Goal: Task Accomplishment & Management: Use online tool/utility

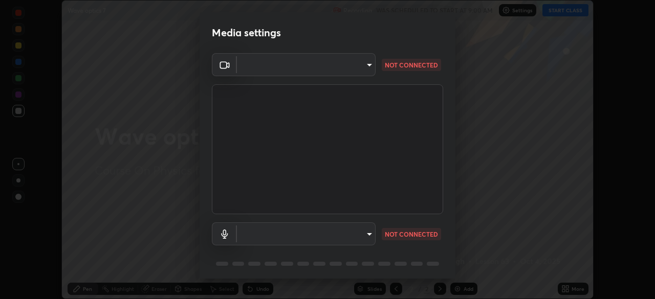
scroll to position [36, 0]
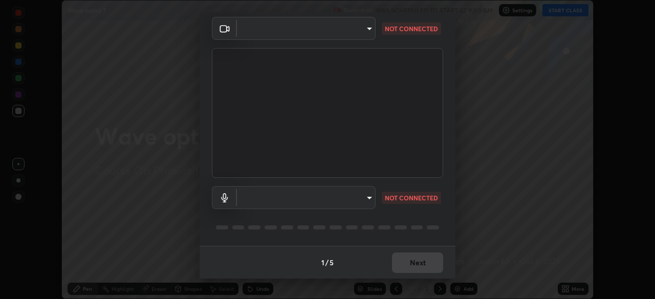
type input "45a9c953fc560ff4a06357cd143dcd85fc71fb1e664dcff5325b0048f3aa7c7e"
type input "communications"
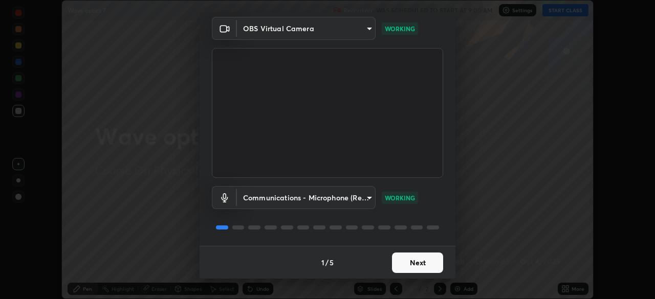
click at [419, 262] on button "Next" at bounding box center [417, 263] width 51 height 20
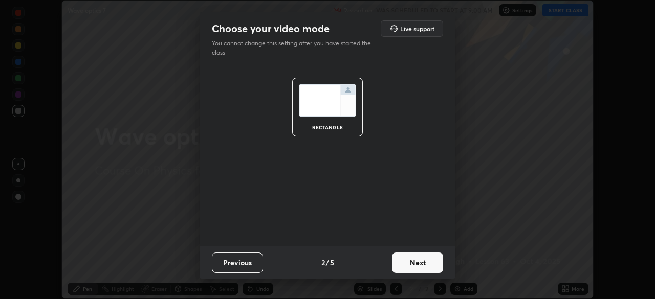
click at [417, 263] on button "Next" at bounding box center [417, 263] width 51 height 20
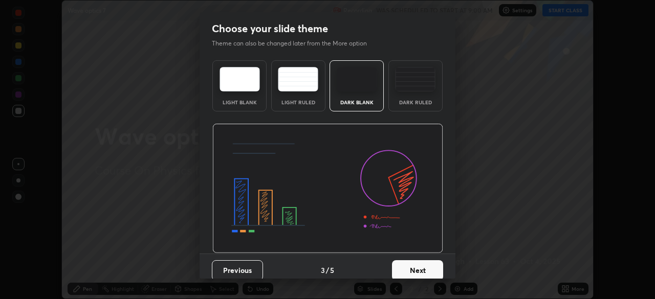
click at [416, 262] on button "Next" at bounding box center [417, 271] width 51 height 20
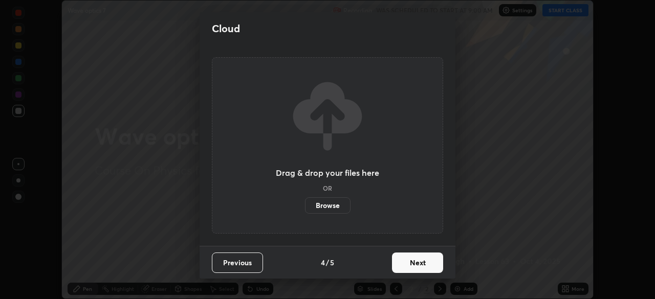
click at [416, 263] on button "Next" at bounding box center [417, 263] width 51 height 20
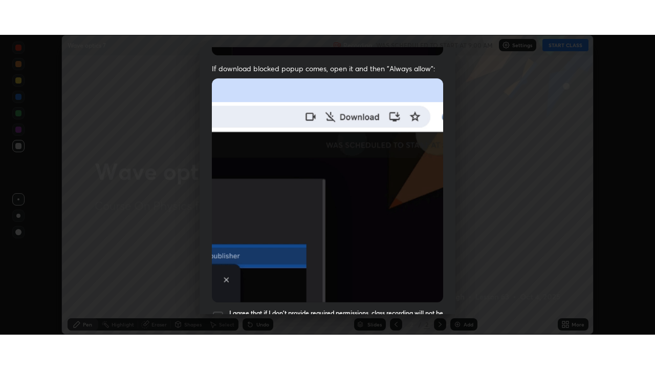
scroll to position [245, 0]
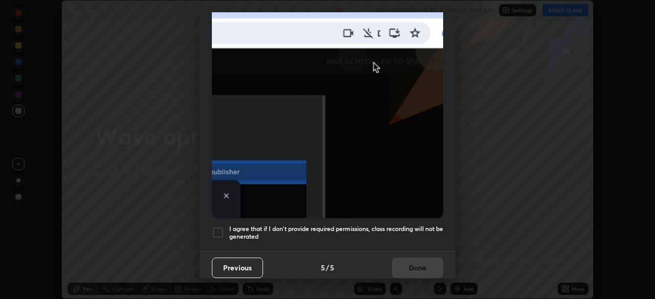
click at [407, 226] on h5 "I agree that if I don't provide required permissions, class recording will not …" at bounding box center [336, 233] width 214 height 16
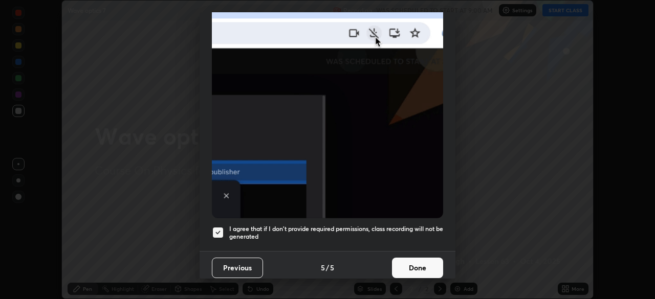
click at [414, 263] on button "Done" at bounding box center [417, 268] width 51 height 20
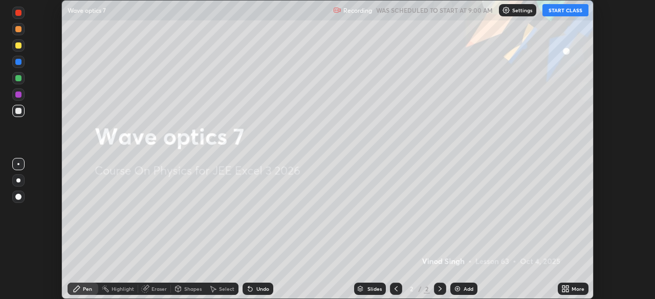
click at [586, 9] on button "START CLASS" at bounding box center [566, 10] width 46 height 12
click at [571, 10] on button "START CLASS" at bounding box center [566, 10] width 46 height 12
click at [570, 289] on div "More" at bounding box center [573, 289] width 31 height 12
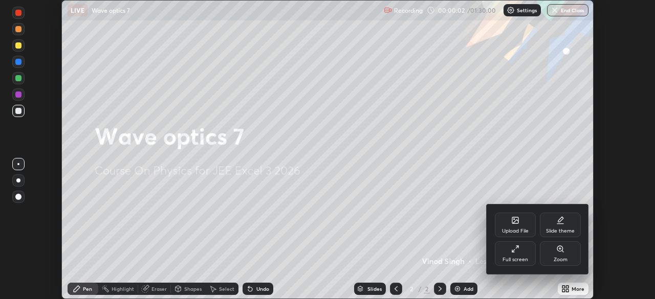
click at [521, 260] on div "Full screen" at bounding box center [516, 259] width 26 height 5
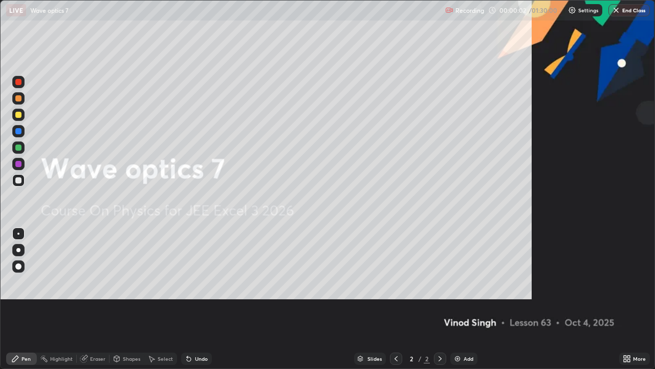
scroll to position [369, 655]
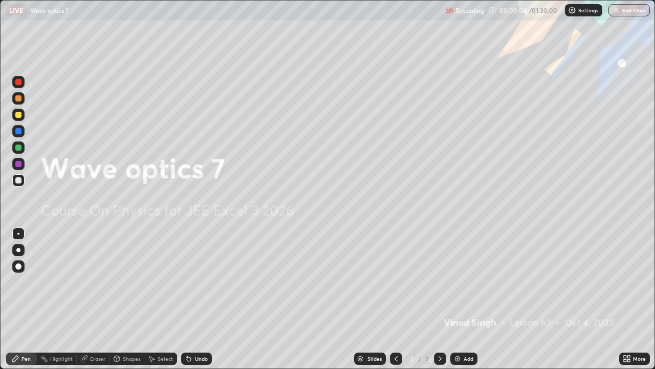
click at [456, 299] on img at bounding box center [458, 358] width 8 height 8
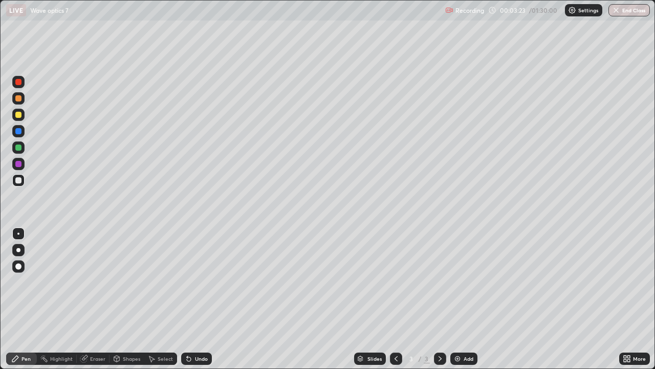
click at [557, 299] on div "Slides 3 / 3 Add" at bounding box center [415, 358] width 407 height 20
click at [18, 148] on div at bounding box center [18, 147] width 6 height 6
click at [128, 299] on div "Shapes" at bounding box center [131, 358] width 17 height 5
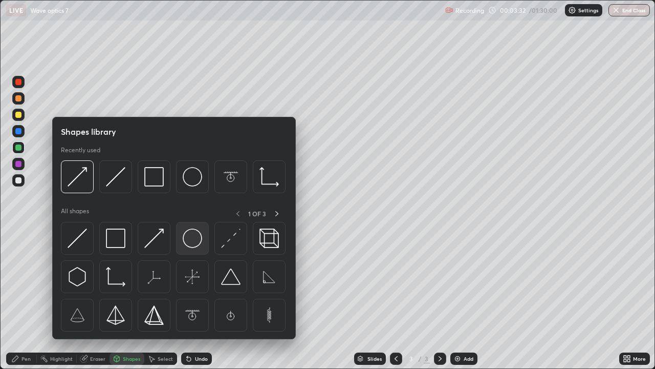
click at [186, 239] on img at bounding box center [192, 237] width 19 height 19
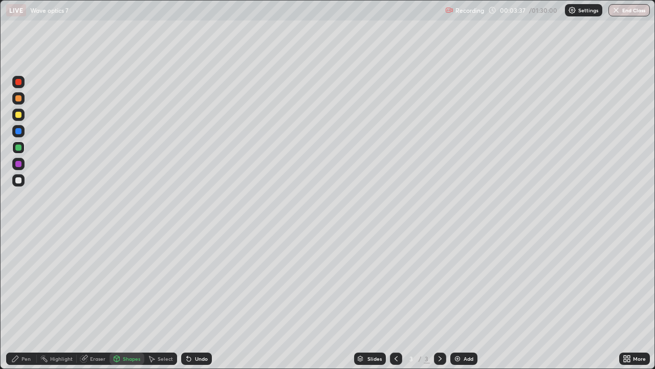
click at [20, 131] on div at bounding box center [18, 131] width 6 height 6
click at [132, 299] on div "Shapes" at bounding box center [131, 358] width 17 height 5
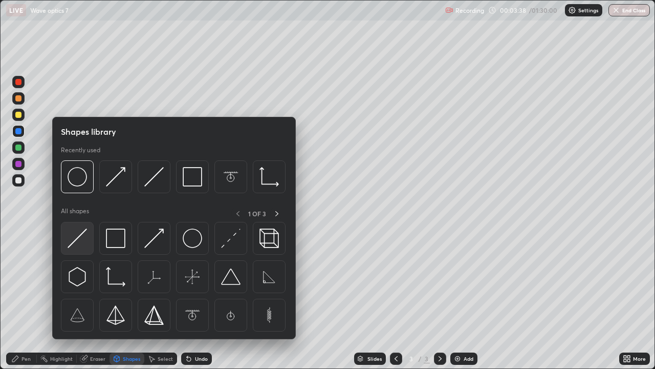
click at [81, 234] on img at bounding box center [77, 237] width 19 height 19
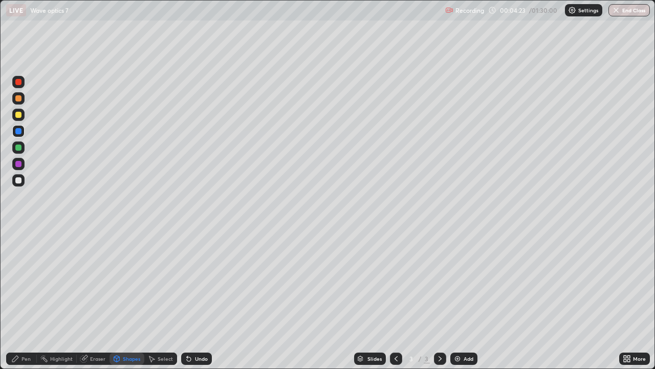
click at [19, 116] on div at bounding box center [18, 115] width 6 height 6
click at [134, 299] on div "Shapes" at bounding box center [131, 358] width 17 height 5
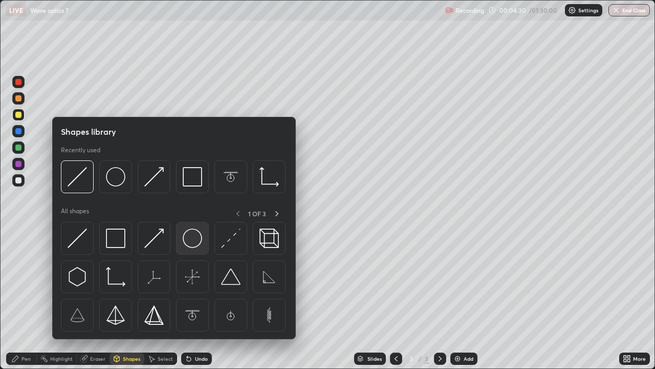
click at [190, 240] on img at bounding box center [192, 237] width 19 height 19
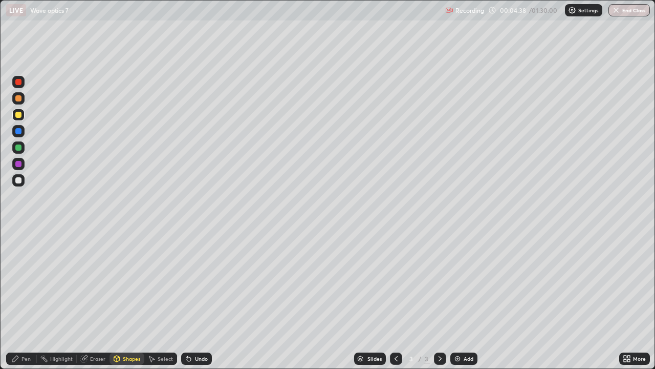
click at [19, 101] on div at bounding box center [18, 98] width 6 height 6
click at [132, 299] on div "Shapes" at bounding box center [127, 358] width 35 height 12
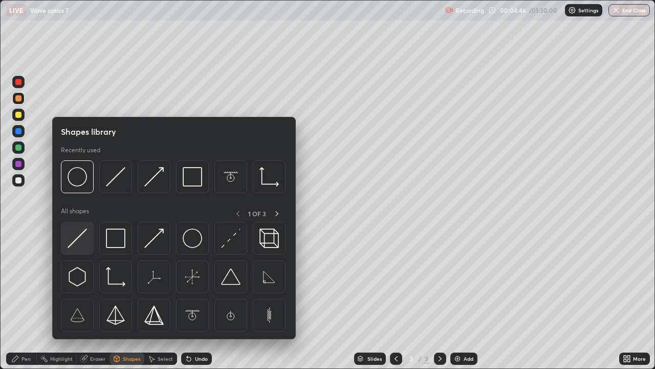
click at [81, 234] on img at bounding box center [77, 237] width 19 height 19
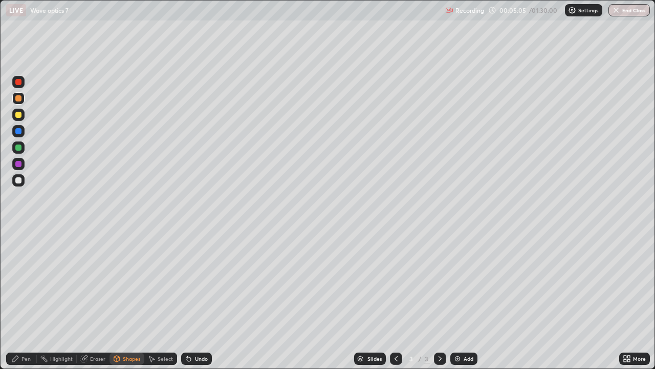
click at [16, 182] on div at bounding box center [18, 180] width 6 height 6
click at [30, 299] on div "Pen" at bounding box center [21, 358] width 31 height 12
click at [16, 181] on div at bounding box center [18, 180] width 6 height 6
click at [18, 149] on div at bounding box center [18, 147] width 6 height 6
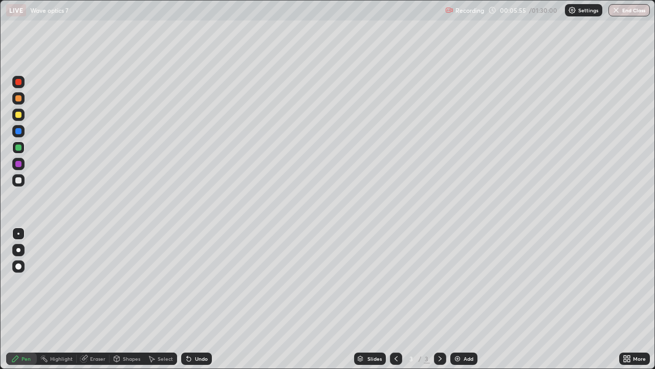
click at [130, 299] on div "Shapes" at bounding box center [131, 358] width 17 height 5
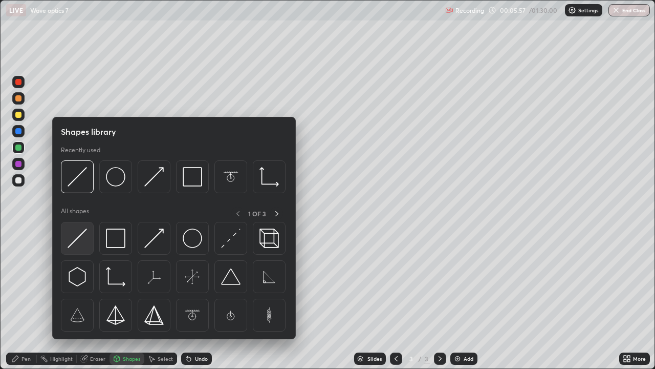
click at [79, 235] on img at bounding box center [77, 237] width 19 height 19
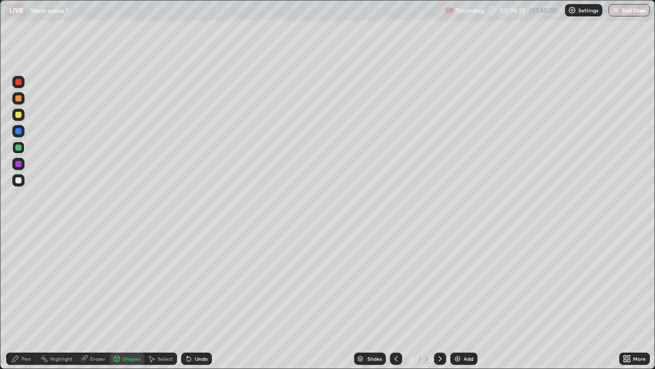
click at [32, 299] on div "Pen" at bounding box center [21, 358] width 31 height 20
click at [19, 165] on div at bounding box center [18, 164] width 6 height 6
click at [134, 299] on div "Shapes" at bounding box center [131, 358] width 17 height 5
click at [249, 299] on div "Slides 3 / 3 Add" at bounding box center [415, 358] width 407 height 20
click at [99, 299] on div "Eraser" at bounding box center [97, 358] width 15 height 5
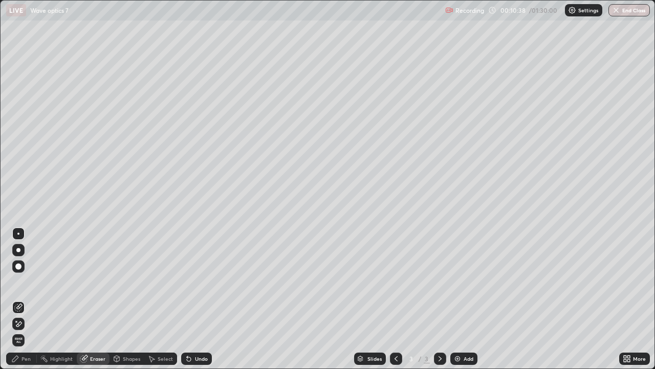
click at [127, 299] on div "Shapes" at bounding box center [131, 358] width 17 height 5
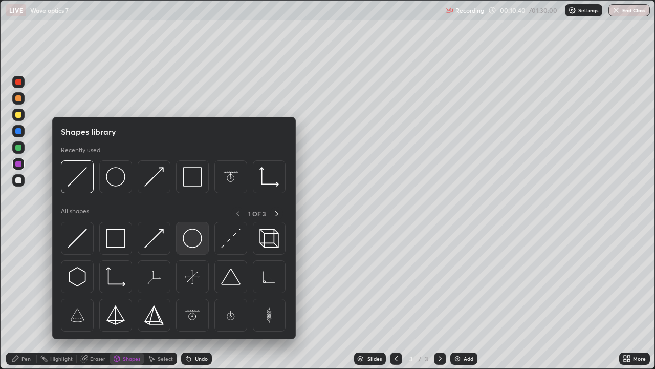
click at [189, 241] on img at bounding box center [192, 237] width 19 height 19
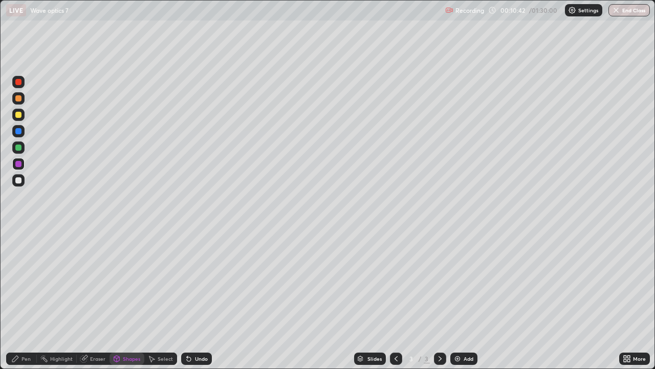
click at [19, 149] on div at bounding box center [18, 147] width 6 height 6
click at [17, 130] on div at bounding box center [18, 131] width 6 height 6
click at [130, 299] on div "Shapes" at bounding box center [131, 358] width 17 height 5
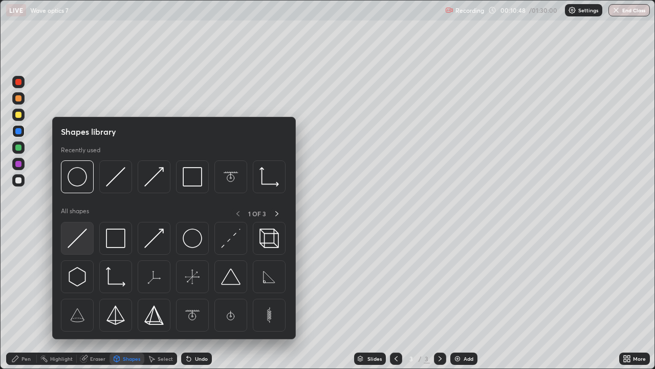
click at [80, 233] on img at bounding box center [77, 237] width 19 height 19
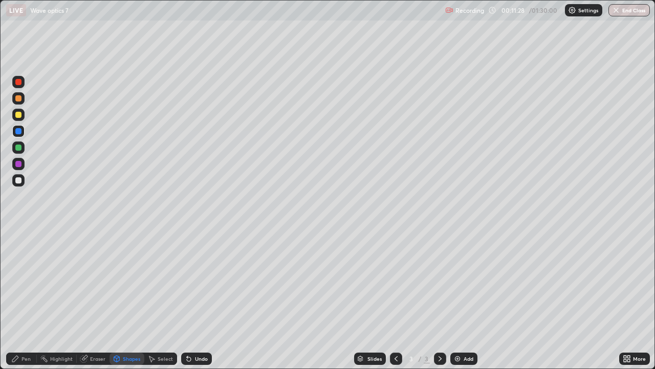
click at [18, 181] on div at bounding box center [18, 180] width 6 height 6
click at [20, 115] on div at bounding box center [18, 115] width 6 height 6
click at [135, 299] on div "Shapes" at bounding box center [131, 358] width 17 height 5
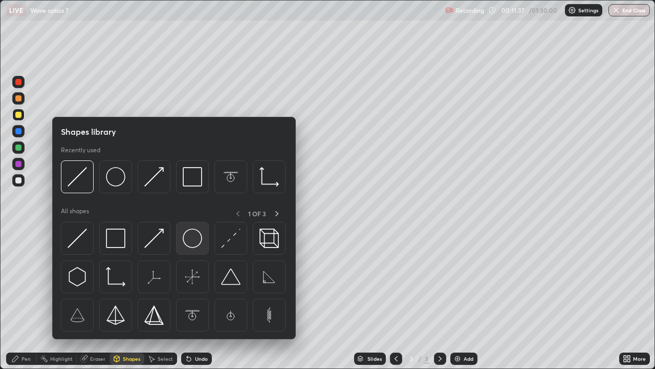
click at [189, 242] on img at bounding box center [192, 237] width 19 height 19
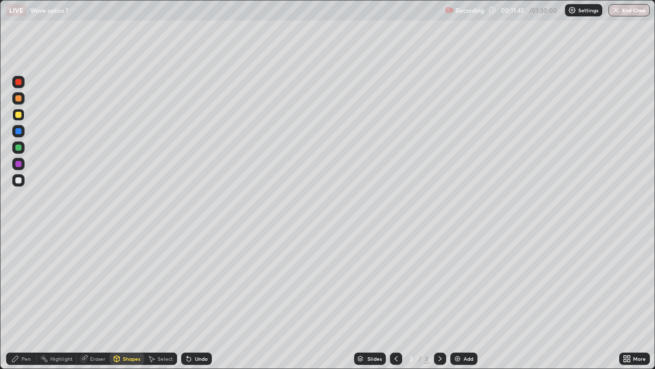
click at [17, 100] on div at bounding box center [18, 98] width 6 height 6
click at [132, 299] on div "Shapes" at bounding box center [131, 358] width 17 height 5
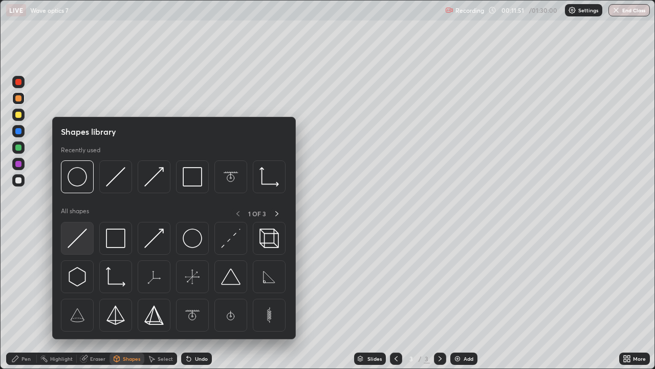
click at [77, 238] on img at bounding box center [77, 237] width 19 height 19
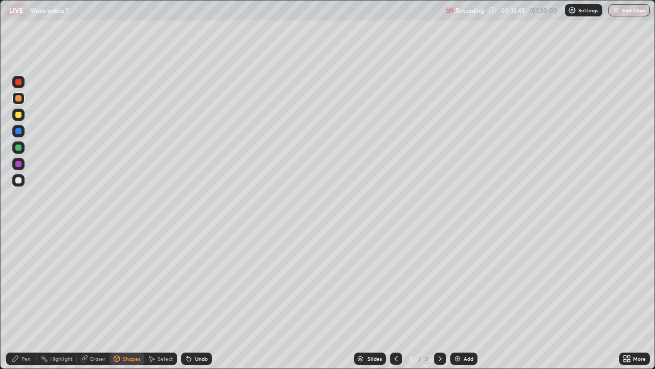
click at [29, 299] on div "Pen" at bounding box center [25, 358] width 9 height 5
click at [19, 265] on div at bounding box center [18, 266] width 6 height 6
click at [17, 164] on div at bounding box center [18, 164] width 6 height 6
click at [19, 146] on div at bounding box center [18, 147] width 6 height 6
click at [27, 299] on div "Pen" at bounding box center [21, 358] width 31 height 12
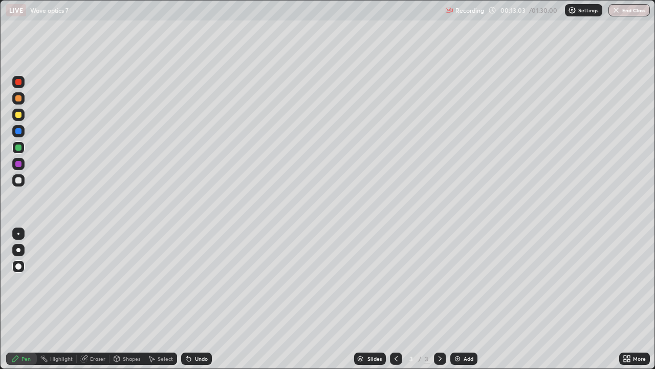
click at [18, 231] on div at bounding box center [18, 233] width 12 height 12
click at [217, 299] on div "Slides 3 / 3 Add" at bounding box center [415, 358] width 407 height 20
click at [250, 299] on div "Slides 3 / 3 Add" at bounding box center [415, 358] width 407 height 20
click at [258, 299] on div "Slides 3 / 3 Add" at bounding box center [415, 358] width 407 height 20
click at [18, 163] on div at bounding box center [18, 164] width 6 height 6
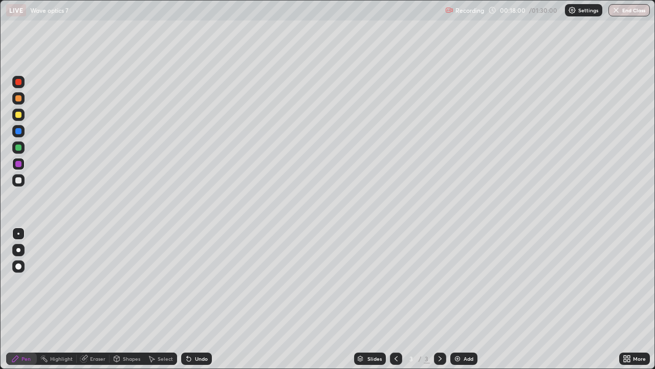
click at [456, 299] on img at bounding box center [458, 358] width 8 height 8
click at [17, 132] on div at bounding box center [18, 131] width 6 height 6
click at [98, 299] on div "Eraser" at bounding box center [97, 358] width 15 height 5
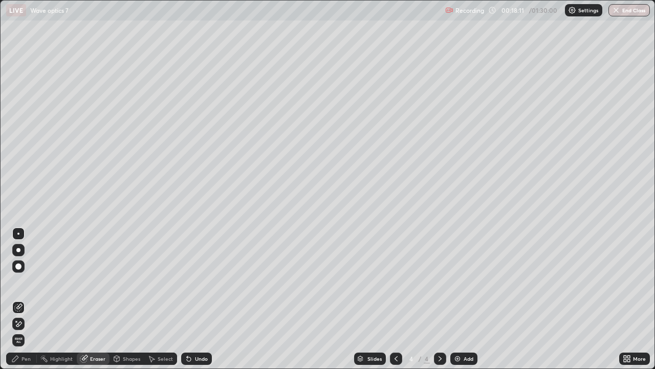
click at [28, 299] on div "Pen" at bounding box center [25, 358] width 9 height 5
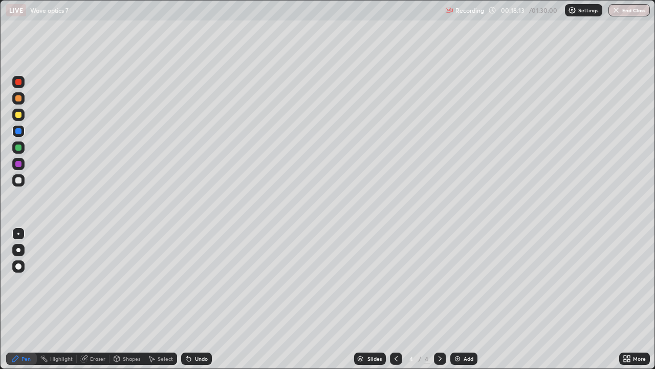
click at [128, 299] on div "Shapes" at bounding box center [131, 358] width 17 height 5
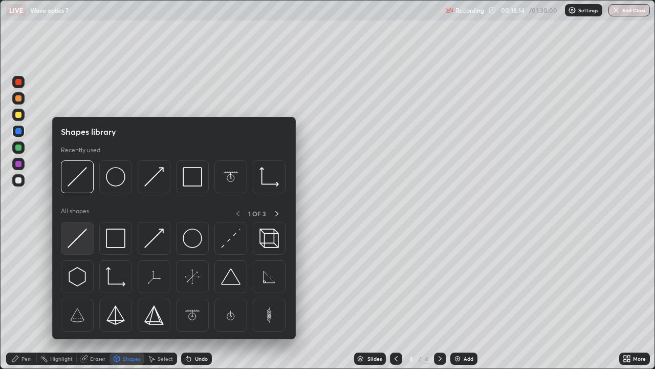
click at [76, 238] on img at bounding box center [77, 237] width 19 height 19
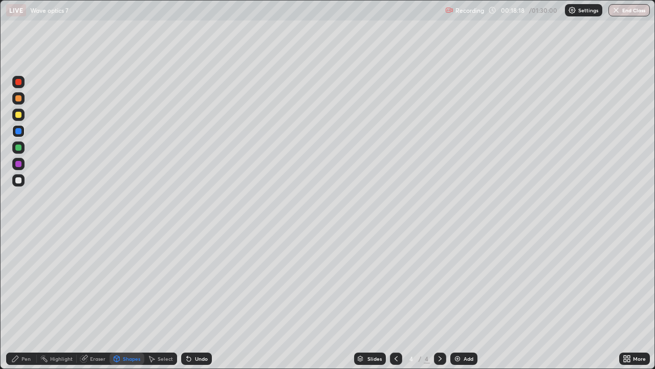
click at [17, 99] on div at bounding box center [18, 98] width 6 height 6
click at [126, 299] on div "Shapes" at bounding box center [131, 358] width 17 height 5
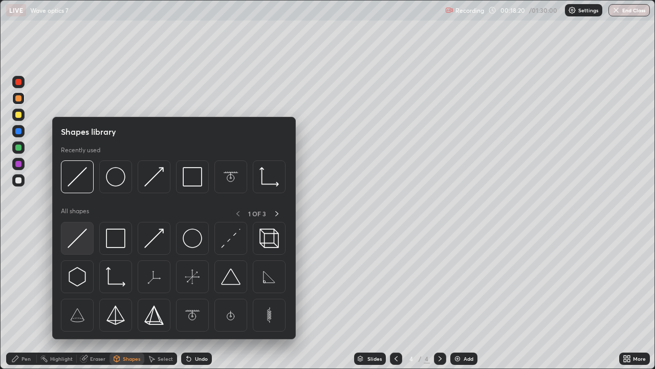
click at [79, 236] on img at bounding box center [77, 237] width 19 height 19
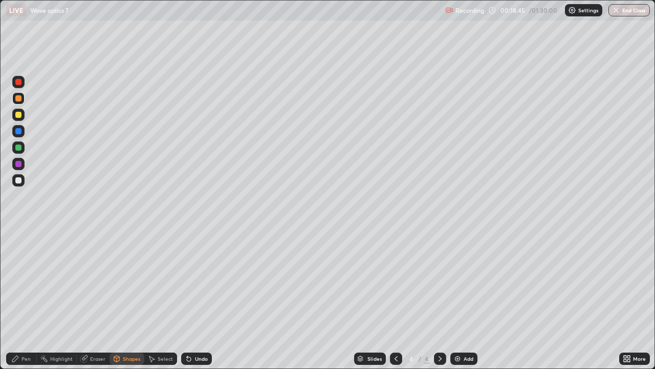
click at [19, 146] on div at bounding box center [18, 147] width 6 height 6
click at [128, 299] on div "Shapes" at bounding box center [127, 358] width 35 height 12
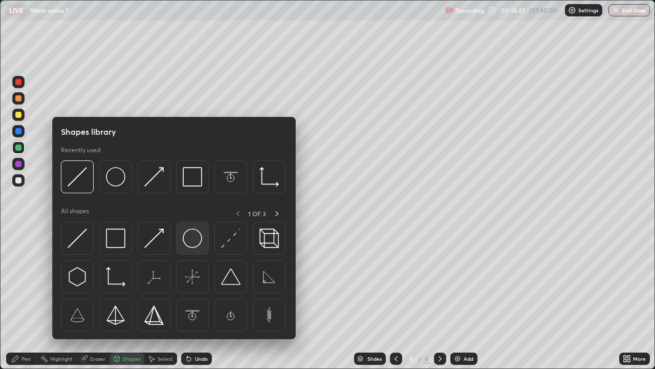
click at [190, 245] on img at bounding box center [192, 237] width 19 height 19
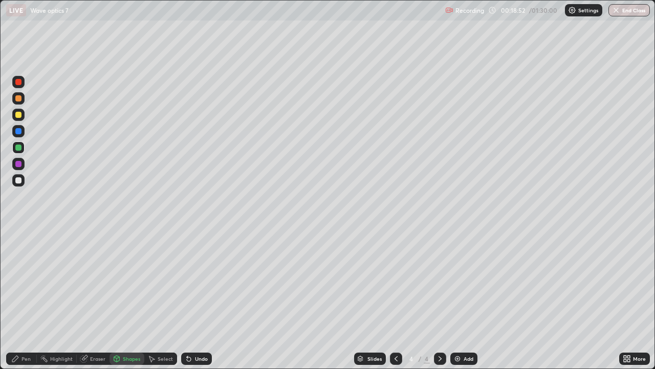
click at [133, 299] on div "Shapes" at bounding box center [127, 358] width 35 height 12
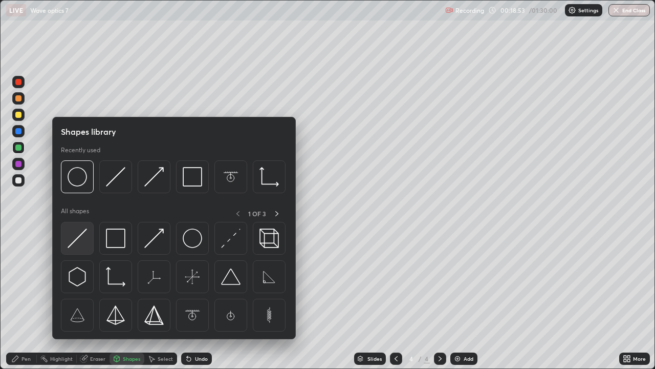
click at [81, 235] on img at bounding box center [77, 237] width 19 height 19
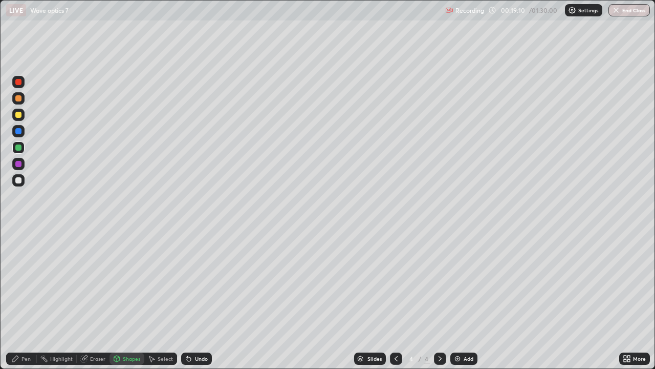
click at [27, 299] on div "Pen" at bounding box center [25, 358] width 9 height 5
click at [18, 178] on div at bounding box center [18, 180] width 6 height 6
click at [17, 98] on div at bounding box center [18, 98] width 6 height 6
click at [125, 299] on div "Shapes" at bounding box center [131, 358] width 17 height 5
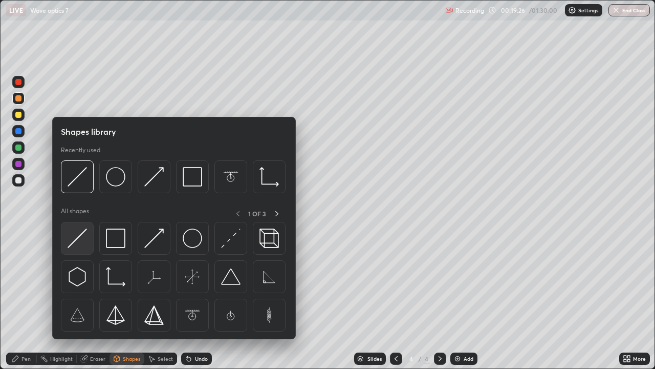
click at [76, 237] on img at bounding box center [77, 237] width 19 height 19
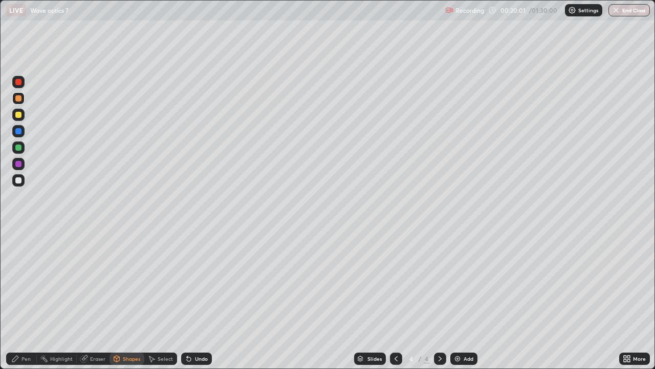
click at [17, 181] on div at bounding box center [18, 180] width 6 height 6
click at [27, 299] on div "Pen" at bounding box center [21, 358] width 31 height 12
click at [19, 116] on div at bounding box center [18, 115] width 6 height 6
click at [98, 299] on div "Eraser" at bounding box center [97, 358] width 15 height 5
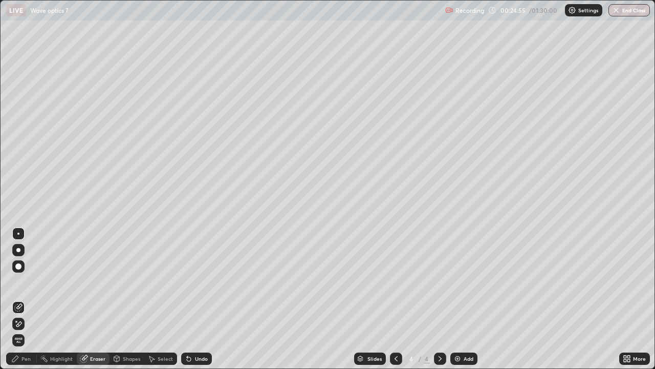
click at [26, 299] on div "Pen" at bounding box center [25, 358] width 9 height 5
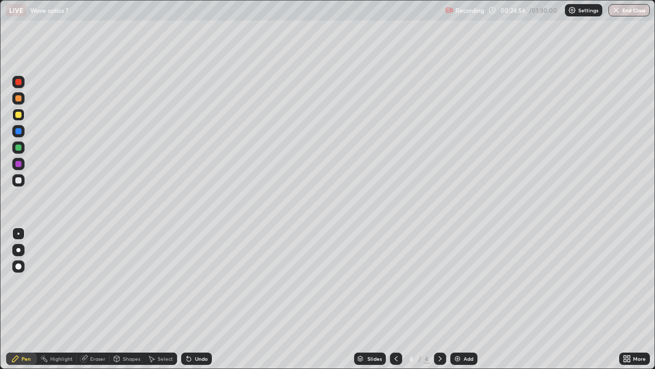
click at [17, 132] on div at bounding box center [18, 131] width 6 height 6
click at [17, 146] on div at bounding box center [18, 147] width 6 height 6
click at [19, 130] on div at bounding box center [18, 131] width 6 height 6
click at [134, 299] on div "Shapes" at bounding box center [131, 358] width 17 height 5
click at [15, 181] on div at bounding box center [18, 180] width 12 height 12
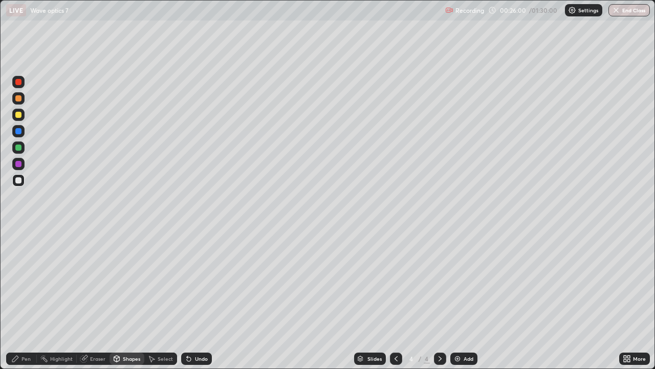
click at [130, 299] on div "Shapes" at bounding box center [131, 358] width 17 height 5
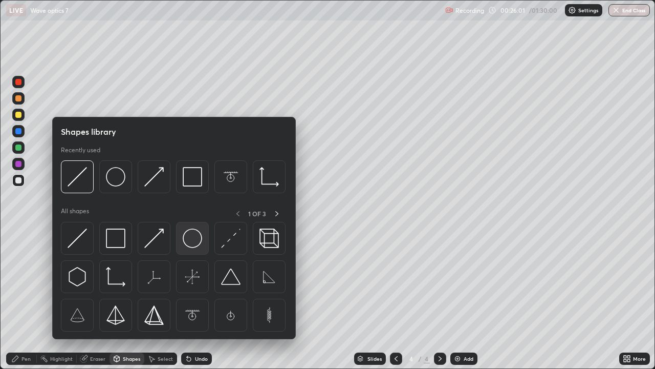
click at [187, 239] on img at bounding box center [192, 237] width 19 height 19
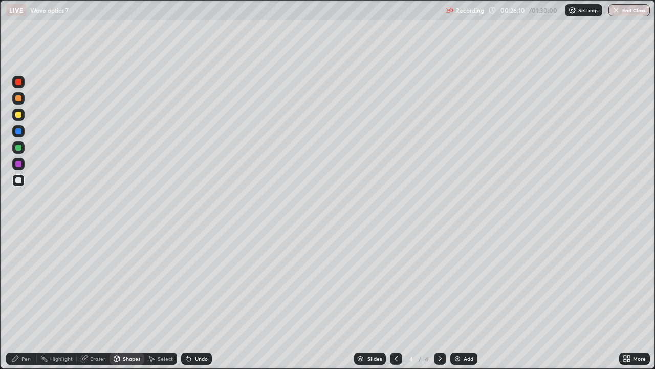
click at [20, 97] on div at bounding box center [18, 98] width 6 height 6
click at [126, 299] on div "Shapes" at bounding box center [131, 358] width 17 height 5
click at [130, 299] on div "Shapes" at bounding box center [131, 358] width 17 height 5
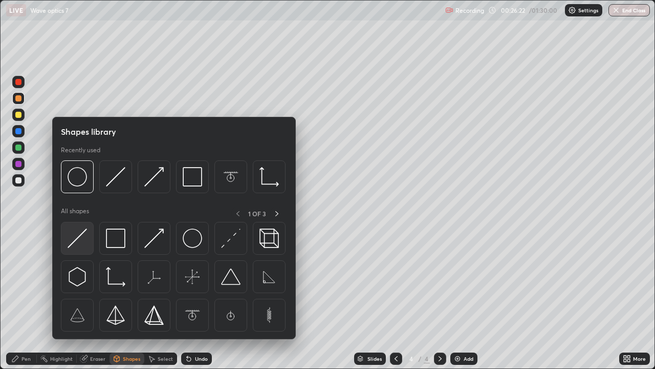
click at [82, 235] on img at bounding box center [77, 237] width 19 height 19
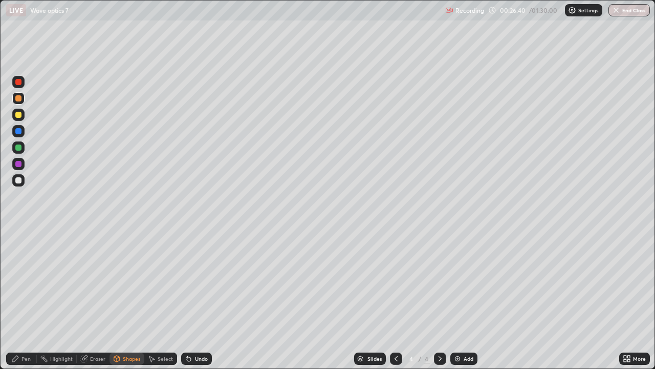
click at [29, 299] on div "Pen" at bounding box center [21, 358] width 31 height 12
click at [18, 131] on div at bounding box center [18, 131] width 6 height 6
click at [17, 147] on div at bounding box center [18, 147] width 6 height 6
click at [126, 299] on div "Shapes" at bounding box center [131, 358] width 17 height 5
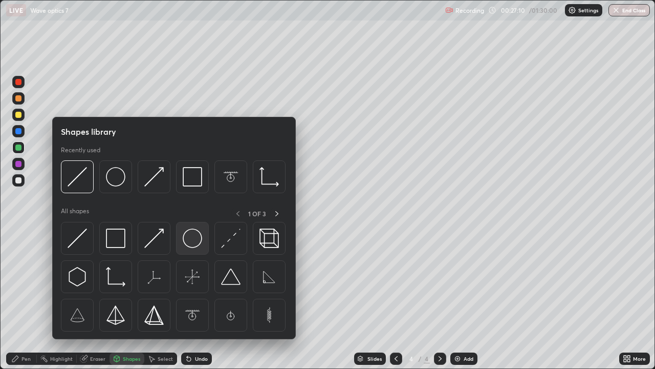
click at [190, 243] on img at bounding box center [192, 237] width 19 height 19
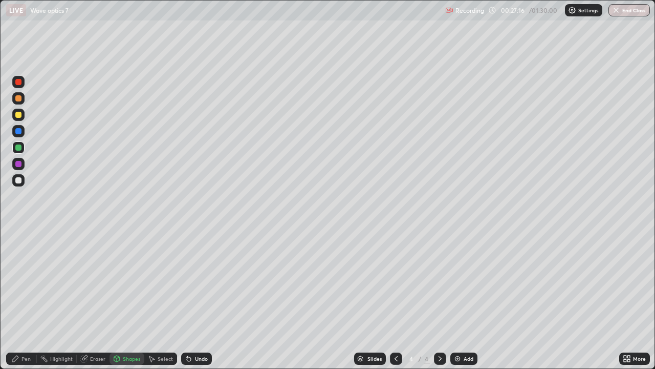
click at [134, 299] on div "Shapes" at bounding box center [131, 358] width 17 height 5
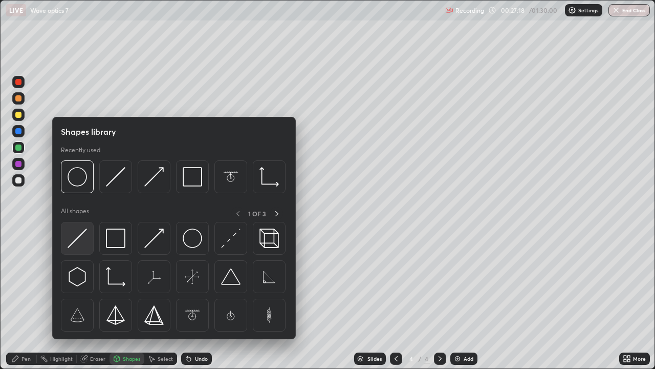
click at [78, 235] on img at bounding box center [77, 237] width 19 height 19
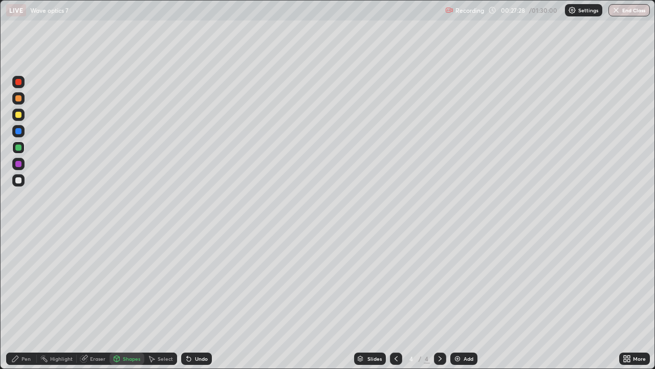
click at [26, 299] on div "Pen" at bounding box center [25, 358] width 9 height 5
click at [14, 179] on div at bounding box center [18, 180] width 12 height 12
click at [18, 98] on div at bounding box center [18, 98] width 6 height 6
click at [132, 299] on div "Shapes" at bounding box center [131, 358] width 17 height 5
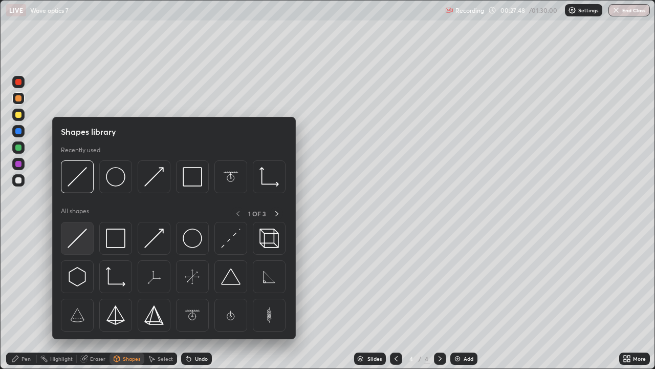
click at [78, 240] on img at bounding box center [77, 237] width 19 height 19
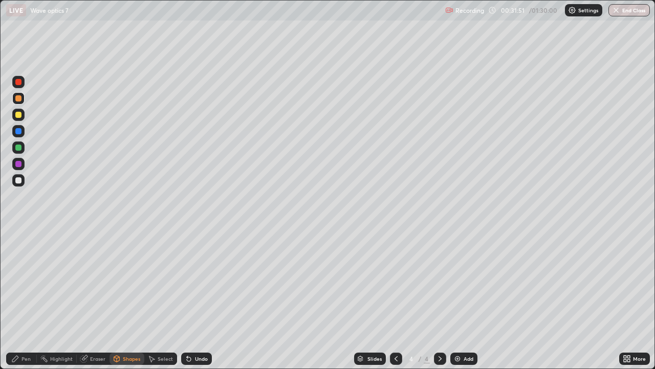
click at [459, 299] on img at bounding box center [458, 358] width 8 height 8
click at [18, 179] on div at bounding box center [18, 180] width 6 height 6
click at [98, 299] on div "Eraser" at bounding box center [97, 358] width 15 height 5
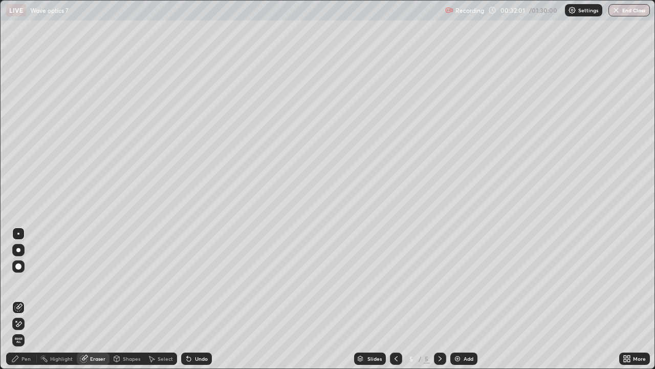
click at [28, 299] on div "Pen" at bounding box center [21, 358] width 31 height 12
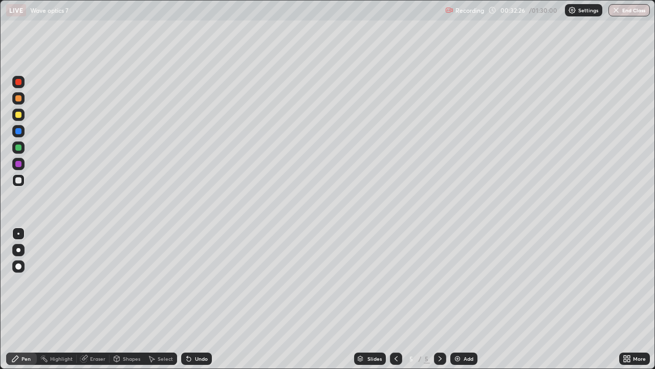
click at [17, 146] on div at bounding box center [18, 147] width 6 height 6
click at [130, 299] on div "Shapes" at bounding box center [131, 358] width 17 height 5
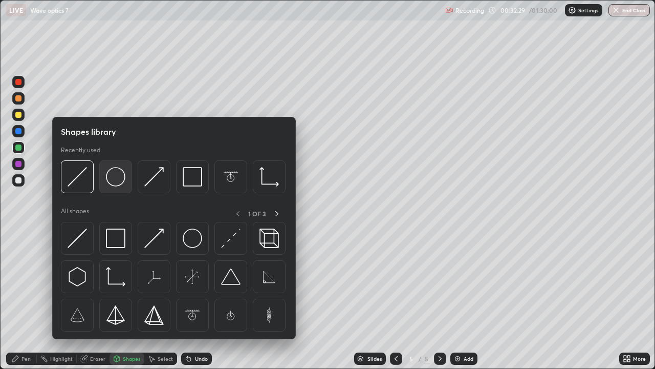
click at [113, 182] on img at bounding box center [115, 176] width 19 height 19
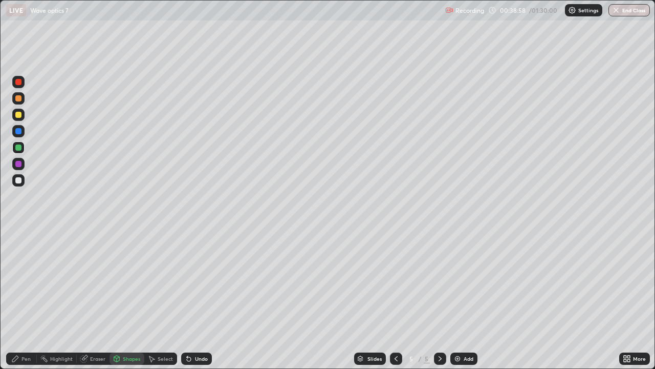
click at [16, 98] on div at bounding box center [18, 98] width 6 height 6
click at [126, 299] on div "Shapes" at bounding box center [131, 358] width 17 height 5
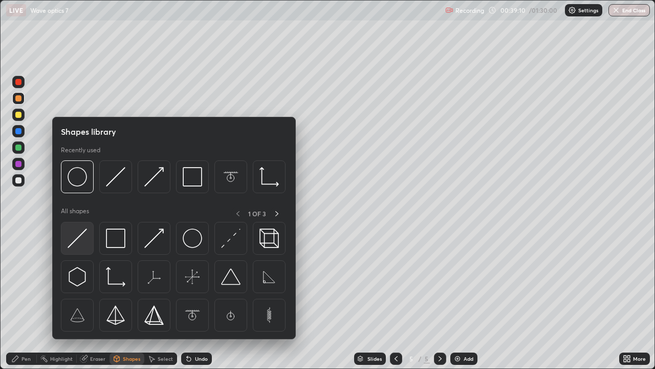
click at [77, 240] on img at bounding box center [77, 237] width 19 height 19
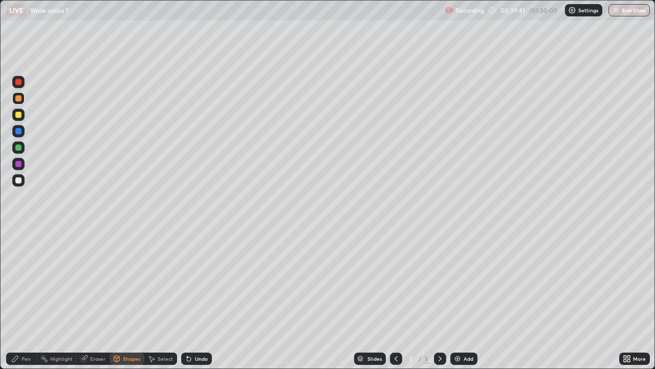
click at [17, 115] on div at bounding box center [18, 115] width 6 height 6
click at [18, 98] on div at bounding box center [18, 98] width 6 height 6
click at [19, 132] on div at bounding box center [18, 131] width 6 height 6
click at [129, 299] on div "Shapes" at bounding box center [131, 358] width 17 height 5
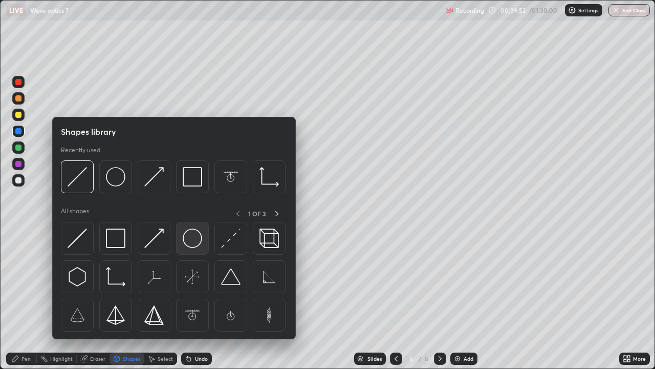
click at [189, 240] on img at bounding box center [192, 237] width 19 height 19
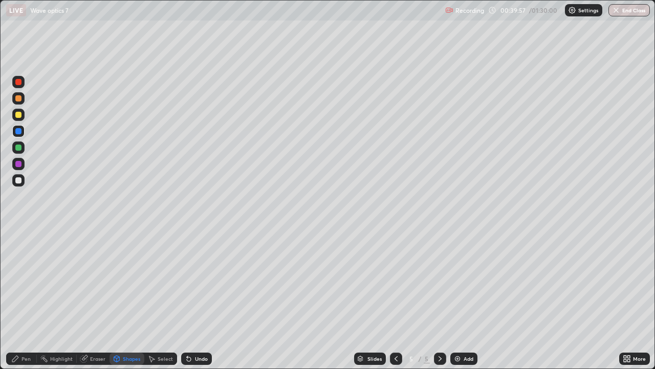
click at [126, 299] on div "Shapes" at bounding box center [131, 358] width 17 height 5
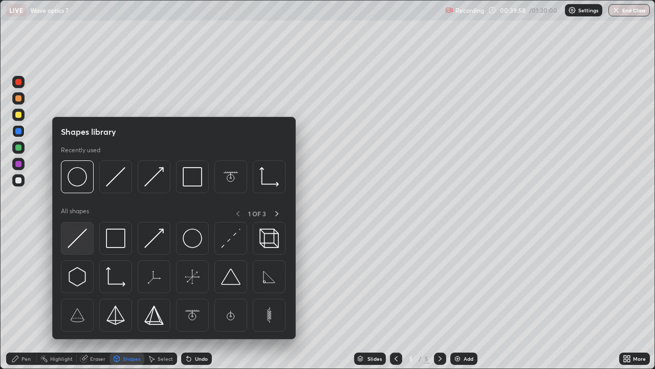
click at [76, 238] on img at bounding box center [77, 237] width 19 height 19
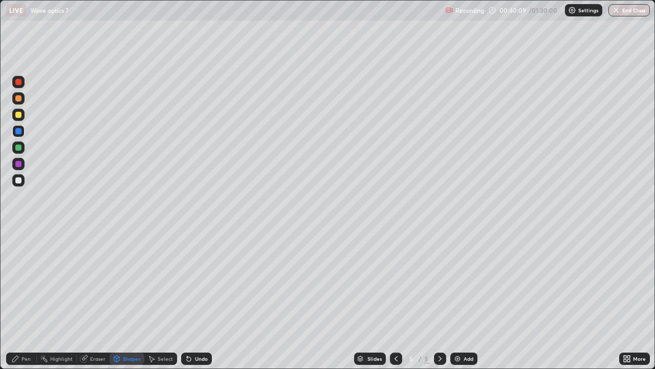
click at [25, 299] on div "Pen" at bounding box center [25, 358] width 9 height 5
click at [98, 299] on div "Eraser" at bounding box center [97, 358] width 15 height 5
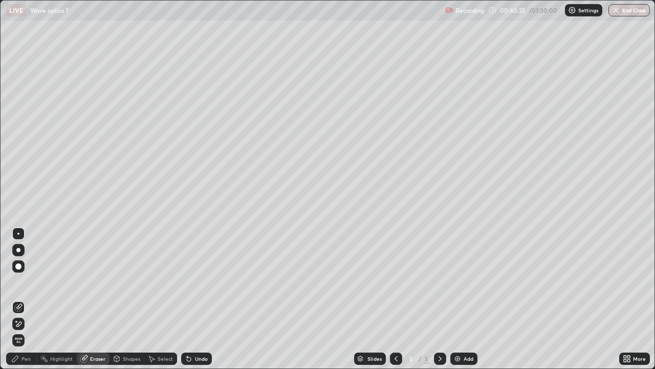
click at [29, 299] on div "Pen" at bounding box center [25, 358] width 9 height 5
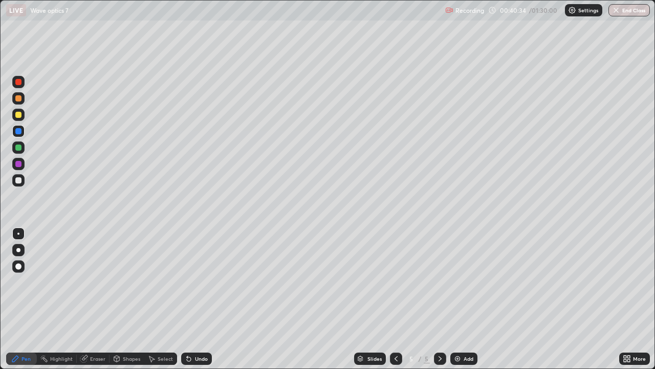
click at [98, 299] on div "Eraser" at bounding box center [97, 358] width 15 height 5
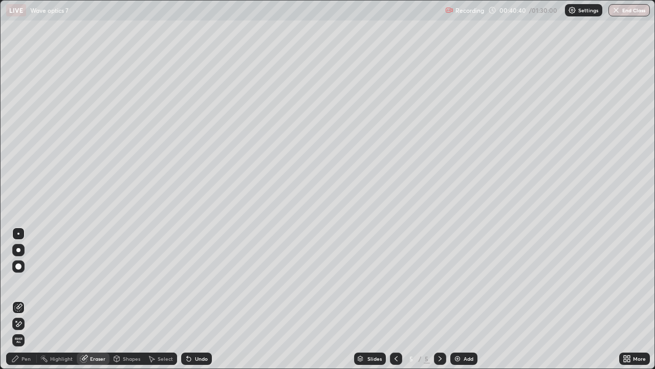
click at [27, 299] on div "Pen" at bounding box center [25, 358] width 9 height 5
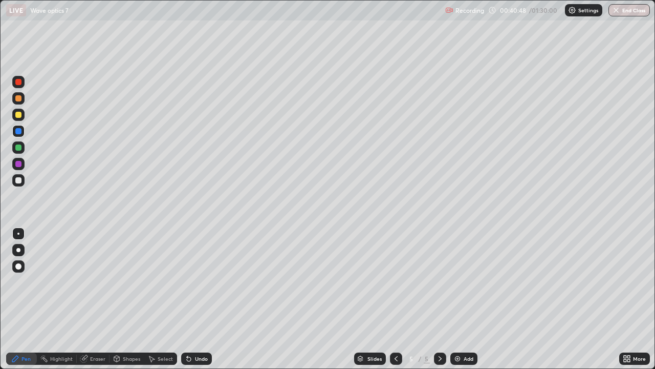
click at [18, 98] on div at bounding box center [18, 98] width 6 height 6
click at [129, 299] on div "Shapes" at bounding box center [127, 358] width 35 height 12
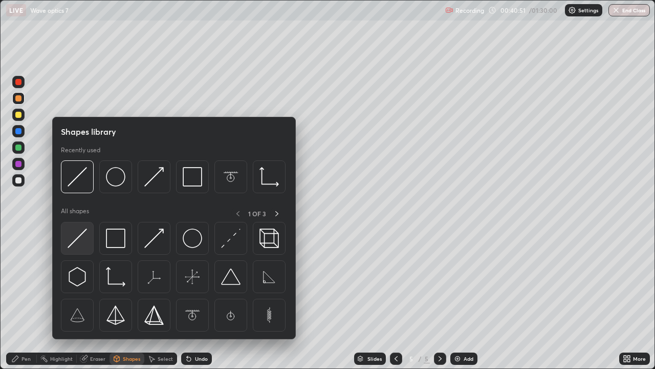
click at [81, 235] on img at bounding box center [77, 237] width 19 height 19
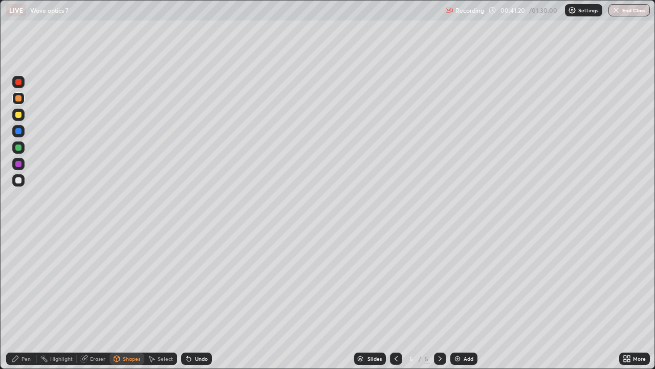
click at [25, 299] on div "Pen" at bounding box center [25, 358] width 9 height 5
click at [16, 179] on div at bounding box center [18, 180] width 6 height 6
click at [17, 131] on div at bounding box center [18, 131] width 6 height 6
click at [131, 299] on div "Shapes" at bounding box center [131, 358] width 17 height 5
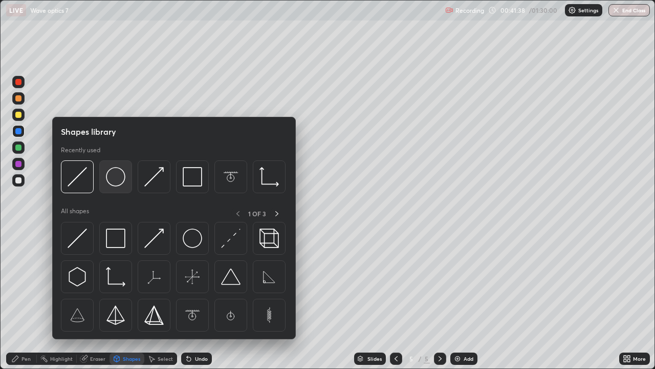
click at [112, 181] on img at bounding box center [115, 176] width 19 height 19
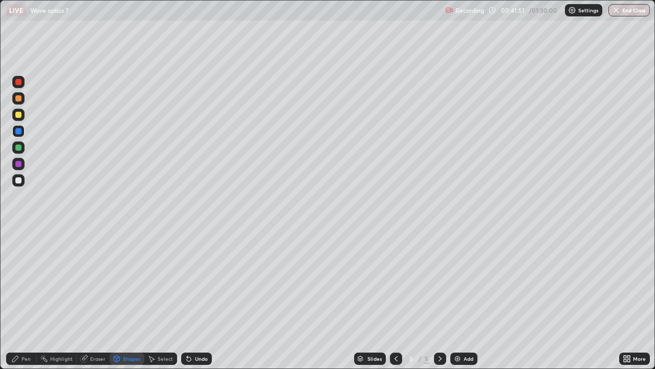
click at [25, 299] on div "Pen" at bounding box center [25, 358] width 9 height 5
click at [17, 148] on div at bounding box center [18, 147] width 6 height 6
click at [132, 299] on div "Shapes" at bounding box center [131, 358] width 17 height 5
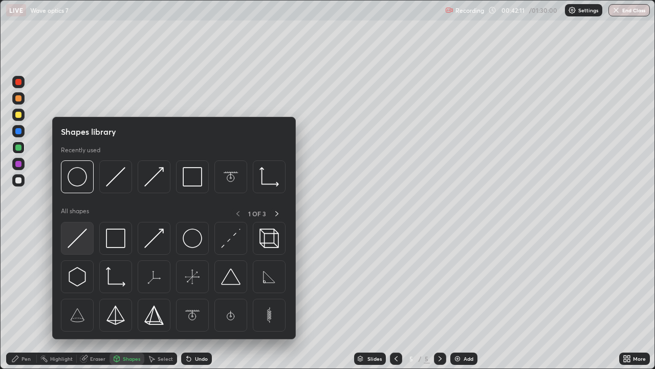
click at [76, 238] on img at bounding box center [77, 237] width 19 height 19
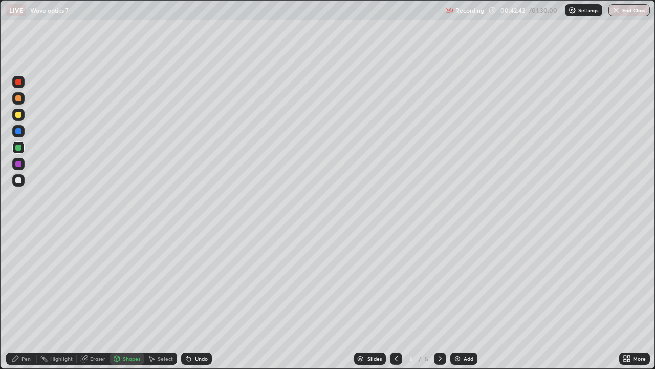
click at [21, 99] on div at bounding box center [18, 98] width 6 height 6
click at [19, 144] on div at bounding box center [18, 147] width 6 height 6
click at [130, 299] on div "Shapes" at bounding box center [131, 358] width 17 height 5
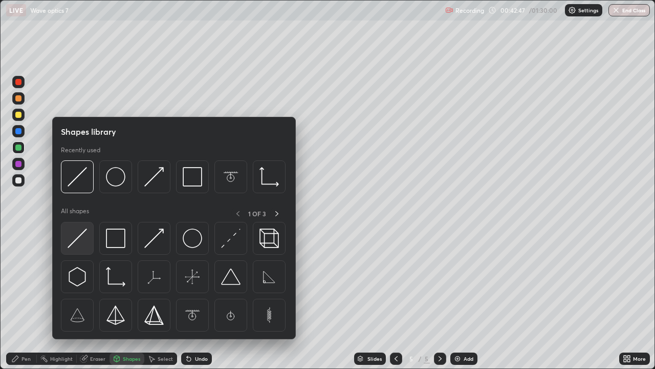
click at [79, 232] on img at bounding box center [77, 237] width 19 height 19
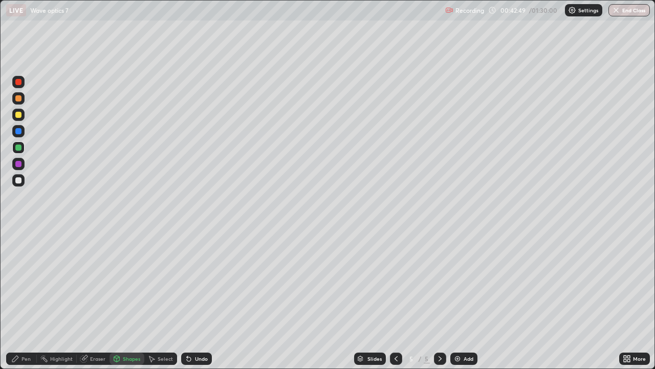
click at [19, 115] on div at bounding box center [18, 115] width 6 height 6
click at [16, 98] on div at bounding box center [18, 98] width 6 height 6
click at [98, 299] on div "Eraser" at bounding box center [97, 358] width 15 height 5
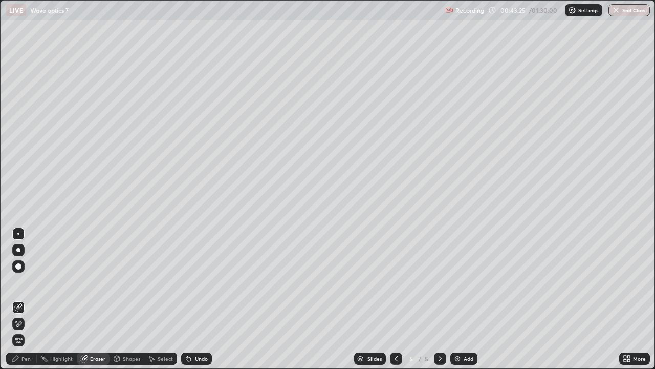
click at [25, 299] on div "Pen" at bounding box center [25, 358] width 9 height 5
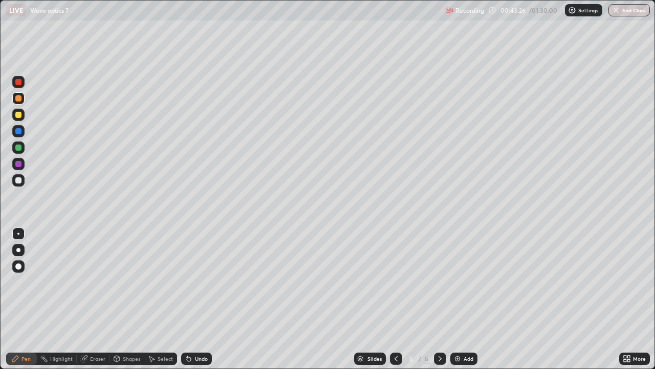
click at [18, 112] on div at bounding box center [18, 115] width 6 height 6
click at [132, 299] on div "Shapes" at bounding box center [131, 358] width 17 height 5
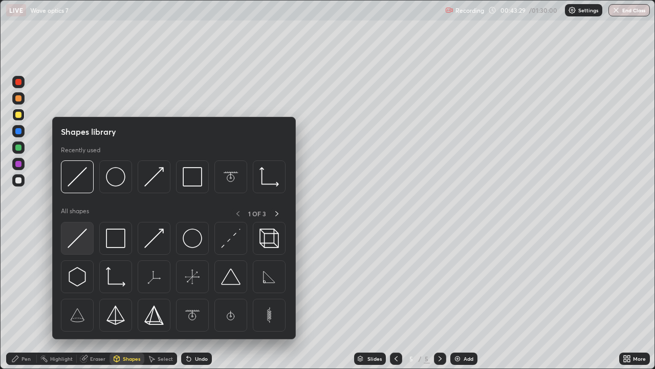
click at [77, 236] on img at bounding box center [77, 237] width 19 height 19
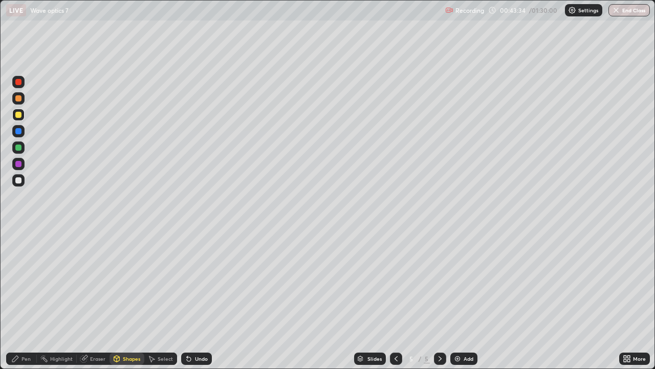
click at [18, 95] on div at bounding box center [18, 98] width 6 height 6
click at [132, 299] on div "Shapes" at bounding box center [131, 358] width 17 height 5
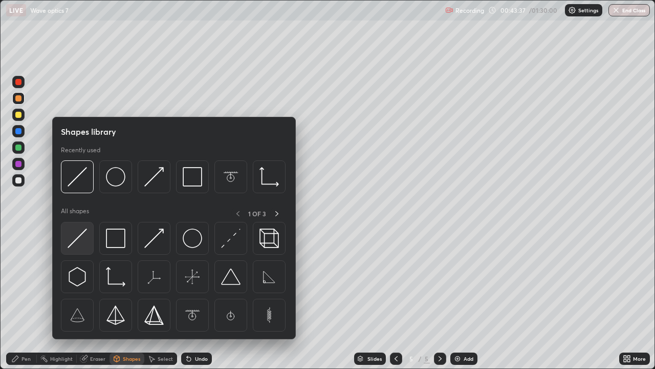
click at [80, 238] on img at bounding box center [77, 237] width 19 height 19
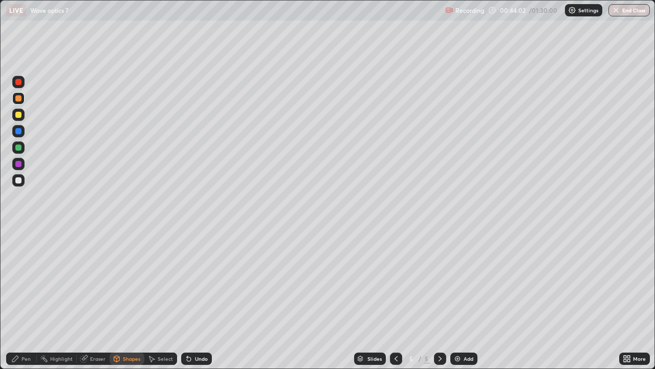
click at [30, 299] on div "Pen" at bounding box center [25, 358] width 9 height 5
click at [19, 114] on div at bounding box center [18, 115] width 6 height 6
click at [128, 299] on div "Shapes" at bounding box center [131, 358] width 17 height 5
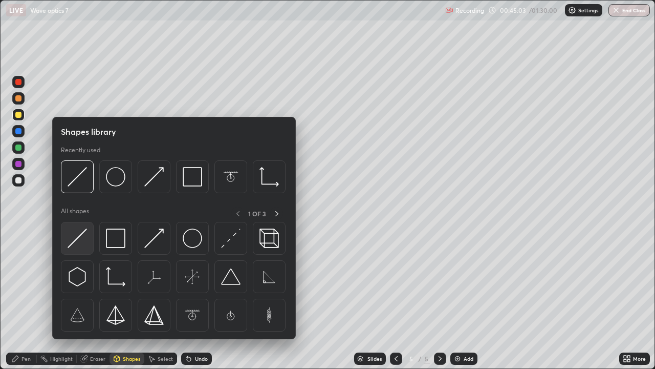
click at [75, 240] on img at bounding box center [77, 237] width 19 height 19
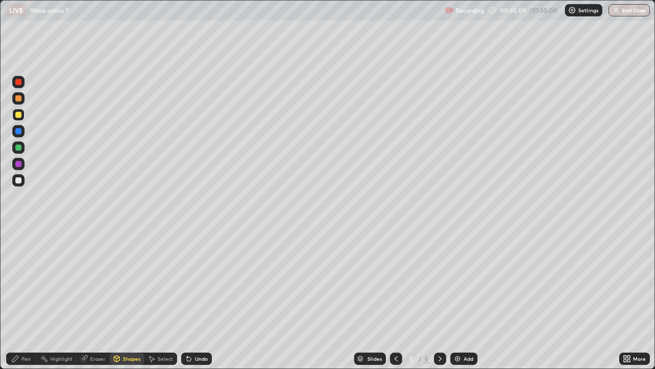
click at [18, 99] on div at bounding box center [18, 98] width 6 height 6
click at [128, 299] on div "Shapes" at bounding box center [131, 358] width 17 height 5
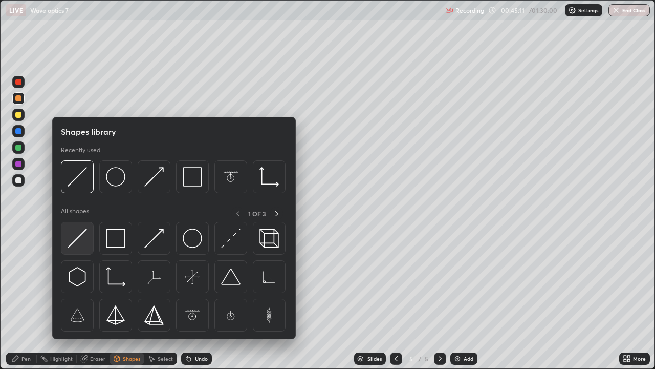
click at [78, 240] on img at bounding box center [77, 237] width 19 height 19
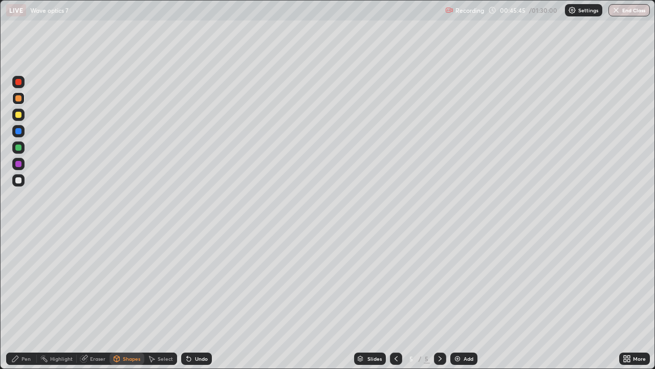
click at [26, 299] on div "Pen" at bounding box center [25, 358] width 9 height 5
click at [17, 180] on div at bounding box center [18, 180] width 6 height 6
click at [29, 201] on div "Erase all" at bounding box center [18, 184] width 25 height 328
click at [30, 202] on div "Erase all" at bounding box center [18, 184] width 25 height 328
click at [18, 136] on div at bounding box center [18, 131] width 12 height 12
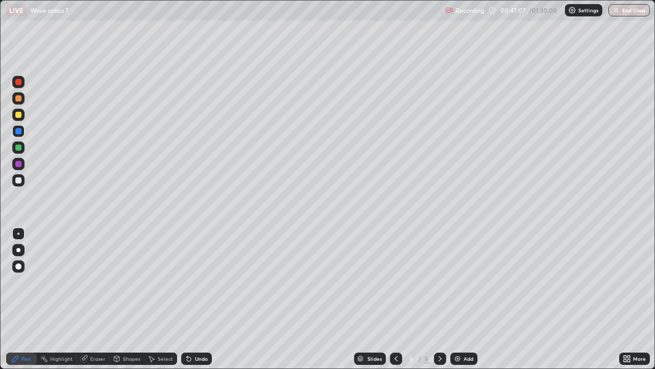
click at [133, 299] on div "Shapes" at bounding box center [131, 358] width 17 height 5
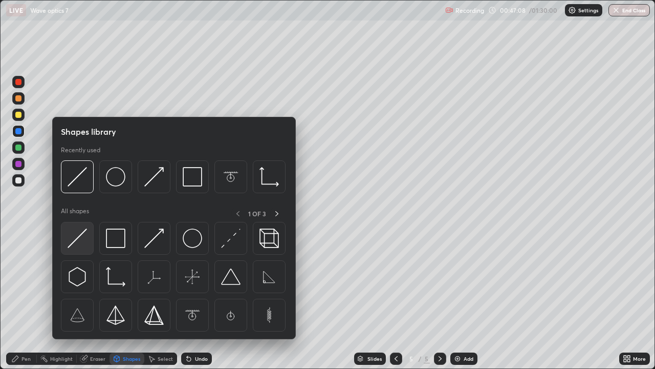
click at [78, 241] on img at bounding box center [77, 237] width 19 height 19
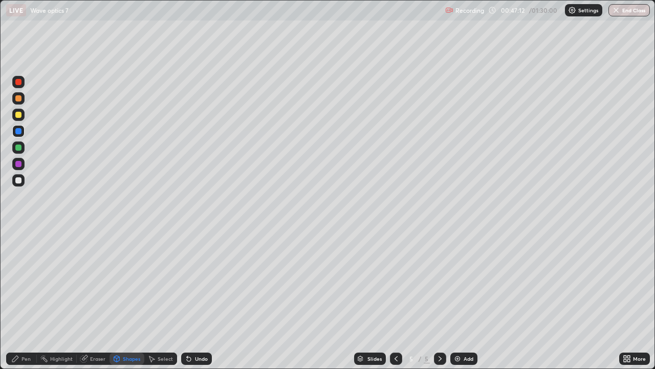
click at [95, 299] on div "Eraser" at bounding box center [97, 358] width 15 height 5
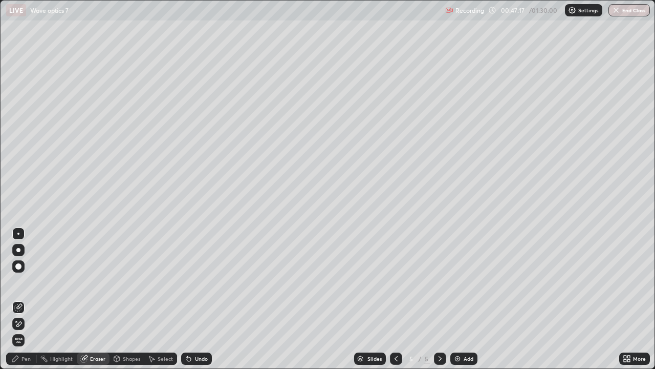
click at [26, 299] on div "Pen" at bounding box center [25, 358] width 9 height 5
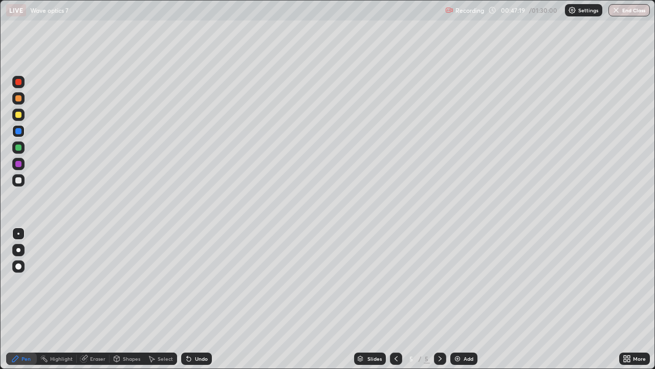
click at [18, 147] on div at bounding box center [18, 147] width 6 height 6
click at [97, 299] on div "Eraser" at bounding box center [97, 358] width 15 height 5
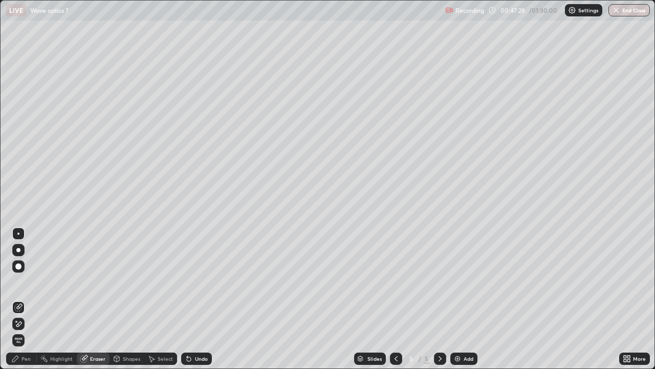
click at [130, 299] on div "Shapes" at bounding box center [131, 358] width 17 height 5
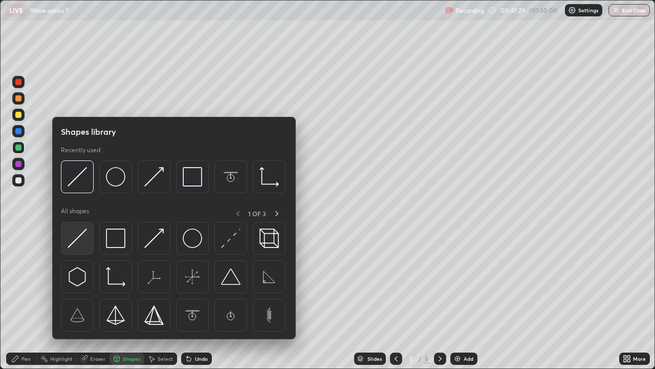
click at [77, 238] on img at bounding box center [77, 237] width 19 height 19
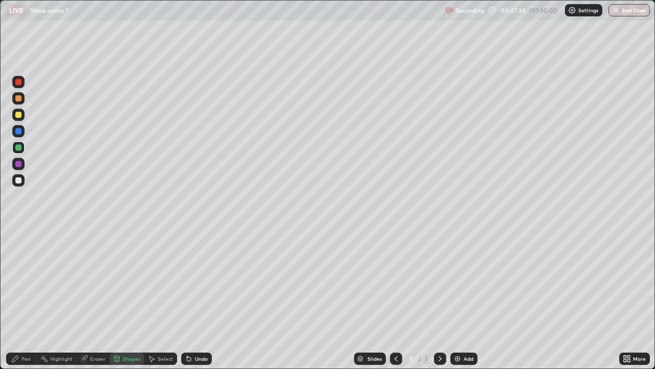
click at [27, 299] on div "Pen" at bounding box center [25, 358] width 9 height 5
click at [16, 98] on div at bounding box center [18, 98] width 6 height 6
click at [130, 299] on div "Shapes" at bounding box center [127, 358] width 35 height 12
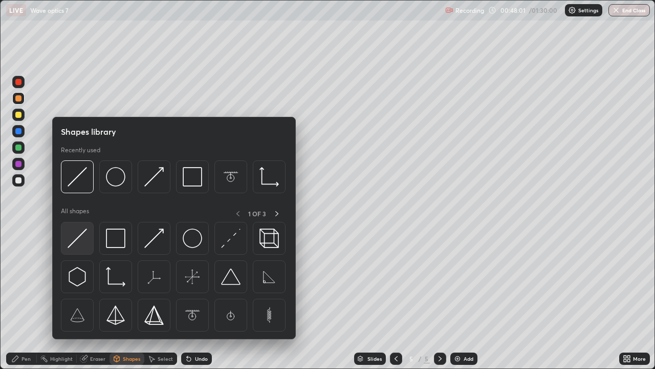
click at [81, 238] on img at bounding box center [77, 237] width 19 height 19
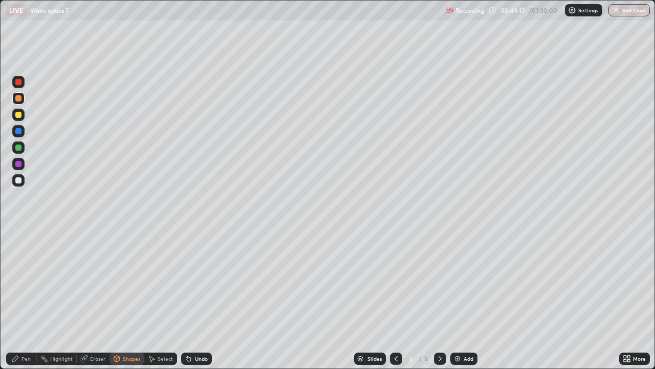
click at [28, 299] on div "Pen" at bounding box center [25, 358] width 9 height 5
click at [96, 299] on div "Eraser" at bounding box center [97, 358] width 15 height 5
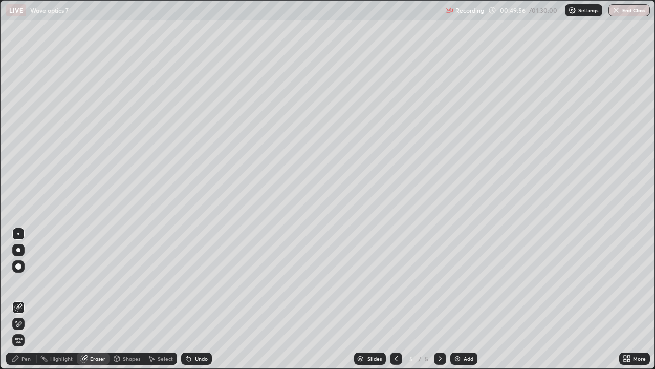
click at [27, 299] on div "Pen" at bounding box center [25, 358] width 9 height 5
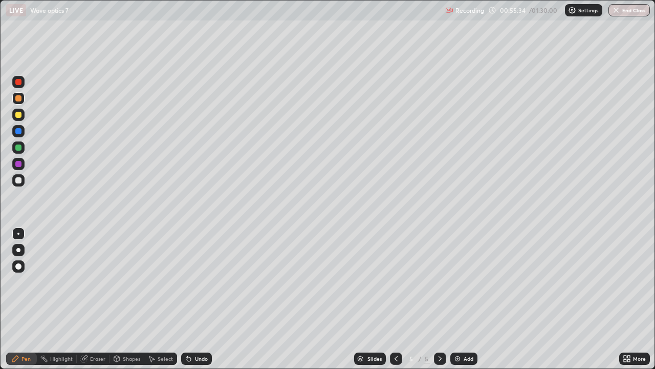
click at [455, 299] on img at bounding box center [458, 358] width 8 height 8
click at [18, 146] on div at bounding box center [18, 147] width 6 height 6
click at [18, 131] on div at bounding box center [18, 131] width 6 height 6
click at [128, 299] on div "Shapes" at bounding box center [131, 358] width 17 height 5
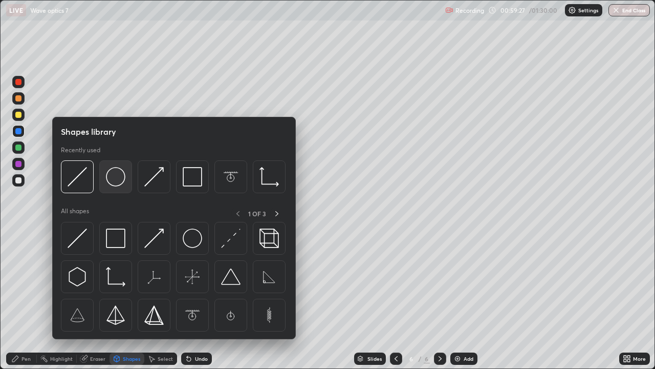
click at [113, 180] on img at bounding box center [115, 176] width 19 height 19
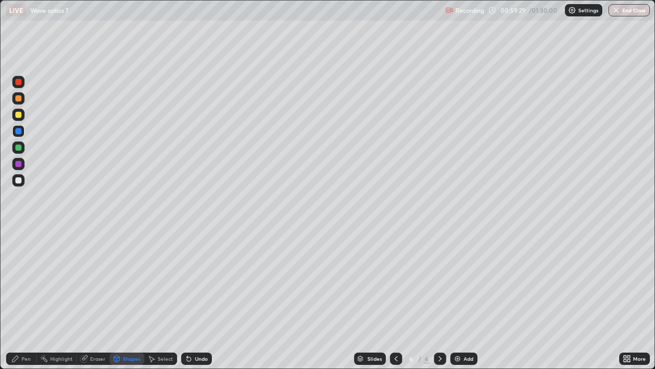
click at [17, 146] on div at bounding box center [18, 147] width 6 height 6
click at [130, 299] on div "Shapes" at bounding box center [131, 358] width 17 height 5
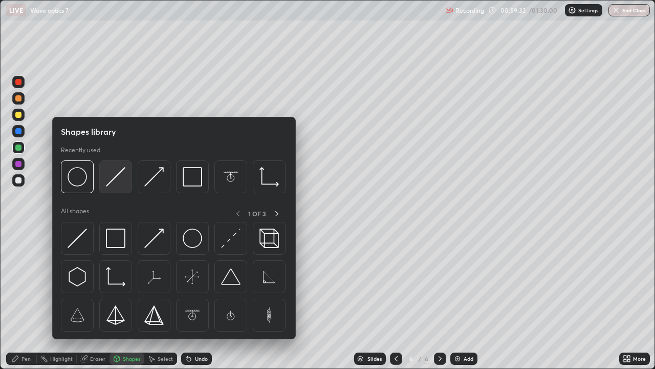
click at [109, 182] on img at bounding box center [115, 176] width 19 height 19
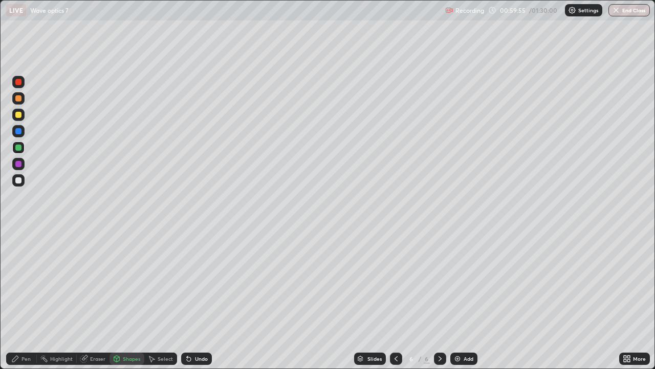
click at [18, 177] on div at bounding box center [18, 180] width 6 height 6
click at [29, 299] on div "Pen" at bounding box center [25, 358] width 9 height 5
click at [18, 178] on div at bounding box center [18, 180] width 6 height 6
click at [126, 299] on div "Shapes" at bounding box center [131, 358] width 17 height 5
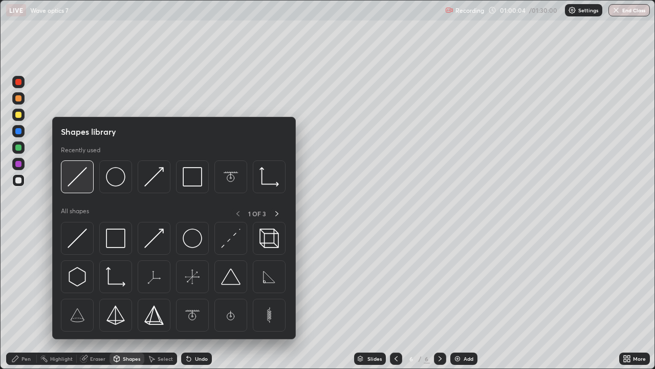
click at [76, 177] on img at bounding box center [77, 176] width 19 height 19
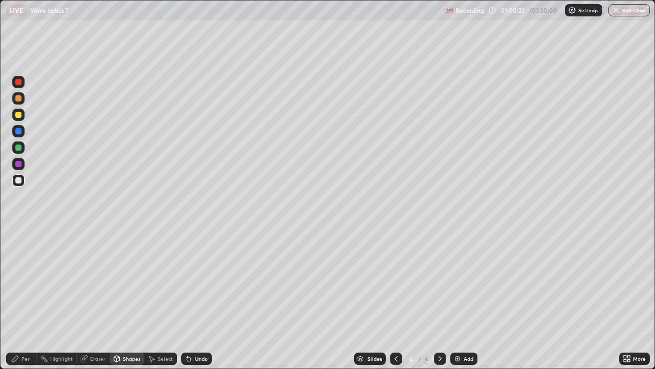
click at [26, 299] on div "Pen" at bounding box center [25, 358] width 9 height 5
click at [17, 263] on div at bounding box center [18, 266] width 6 height 6
click at [17, 102] on div at bounding box center [18, 98] width 12 height 12
click at [18, 82] on div at bounding box center [18, 82] width 6 height 6
click at [18, 233] on div at bounding box center [18, 233] width 2 height 2
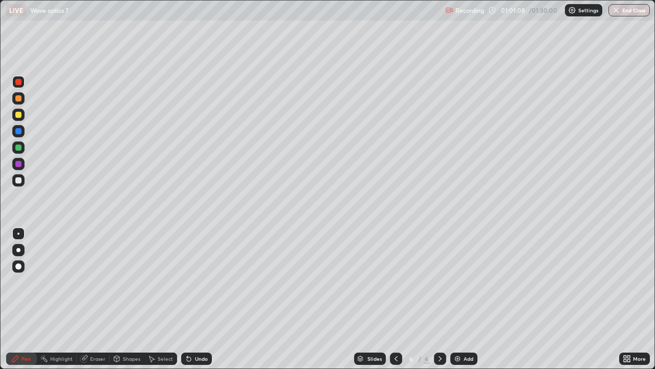
click at [17, 148] on div at bounding box center [18, 147] width 6 height 6
click at [127, 299] on div "Shapes" at bounding box center [131, 358] width 17 height 5
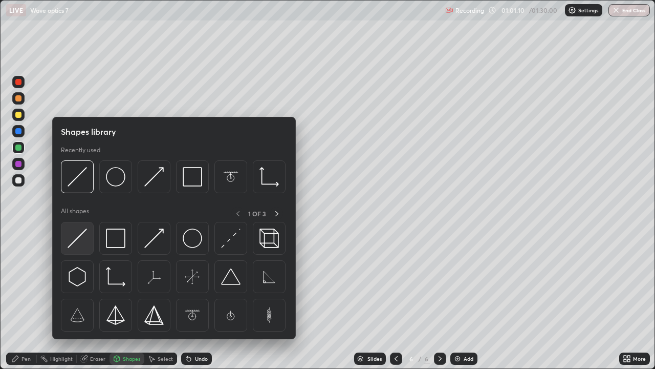
click at [72, 243] on img at bounding box center [77, 237] width 19 height 19
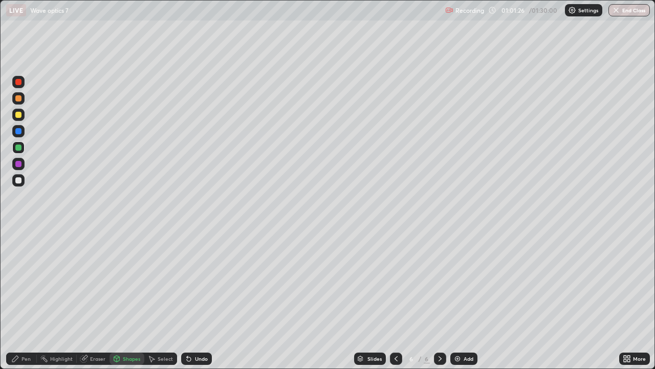
click at [98, 299] on div "Eraser" at bounding box center [97, 358] width 15 height 5
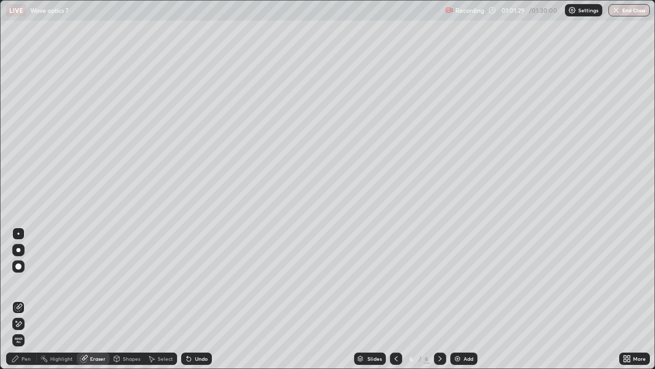
click at [25, 299] on div "Pen" at bounding box center [21, 358] width 31 height 12
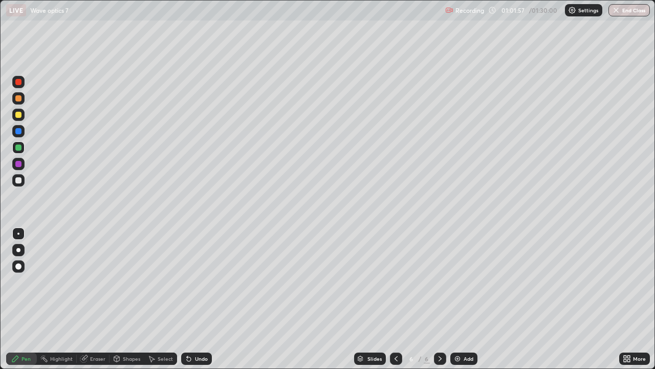
click at [21, 178] on div at bounding box center [18, 180] width 6 height 6
click at [129, 299] on div "Shapes" at bounding box center [131, 358] width 17 height 5
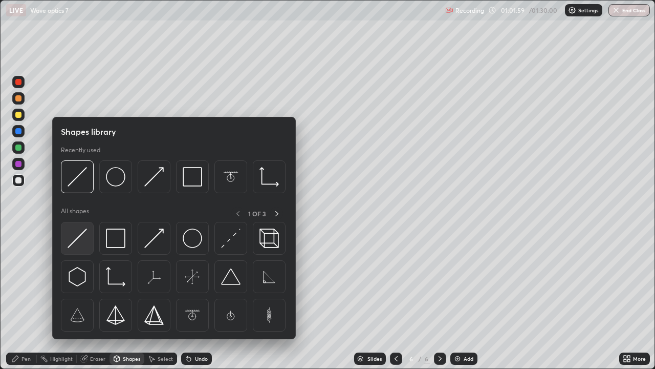
click at [77, 237] on img at bounding box center [77, 237] width 19 height 19
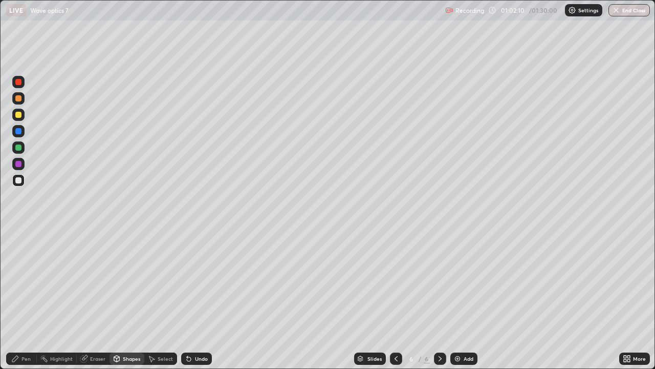
click at [18, 132] on div at bounding box center [18, 131] width 6 height 6
click at [18, 99] on div at bounding box center [18, 98] width 6 height 6
click at [30, 299] on div "Pen" at bounding box center [25, 358] width 9 height 5
click at [20, 163] on div at bounding box center [18, 164] width 6 height 6
click at [17, 114] on div at bounding box center [18, 115] width 6 height 6
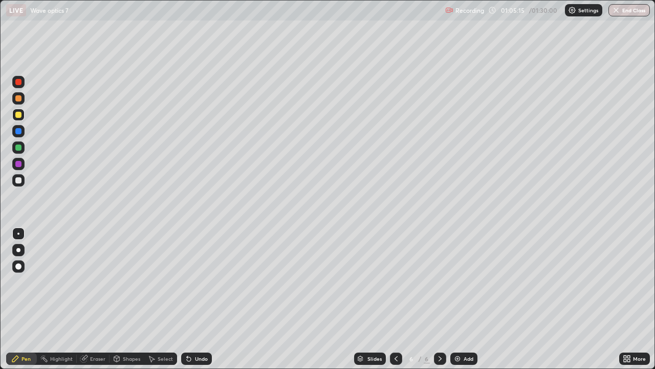
click at [19, 83] on div at bounding box center [18, 82] width 6 height 6
click at [17, 178] on div at bounding box center [18, 180] width 6 height 6
click at [19, 114] on div at bounding box center [18, 115] width 6 height 6
click at [456, 299] on img at bounding box center [458, 358] width 8 height 8
click at [18, 147] on div at bounding box center [18, 147] width 6 height 6
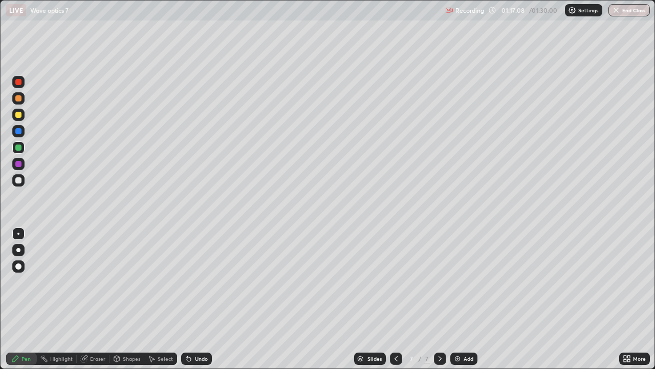
click at [18, 114] on div at bounding box center [18, 115] width 6 height 6
click at [18, 97] on div at bounding box center [18, 98] width 6 height 6
click at [18, 98] on div at bounding box center [18, 98] width 6 height 6
click at [126, 299] on div "Shapes" at bounding box center [131, 358] width 17 height 5
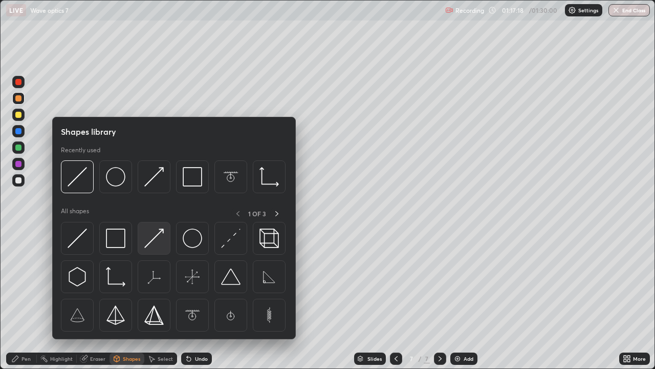
click at [144, 244] on div at bounding box center [154, 238] width 33 height 33
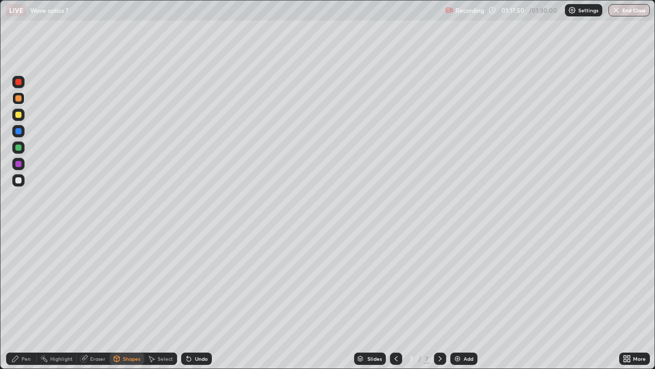
click at [16, 81] on div at bounding box center [18, 82] width 6 height 6
click at [26, 299] on div "Pen" at bounding box center [25, 358] width 9 height 5
click at [18, 147] on div at bounding box center [18, 147] width 6 height 6
click at [17, 133] on div at bounding box center [18, 131] width 6 height 6
click at [18, 265] on div at bounding box center [18, 266] width 6 height 6
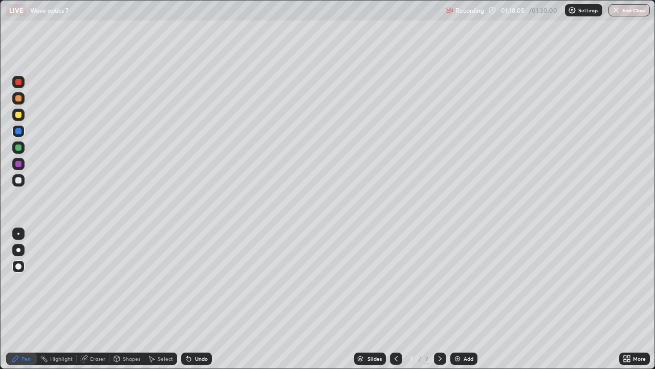
click at [130, 299] on div "Shapes" at bounding box center [131, 358] width 17 height 5
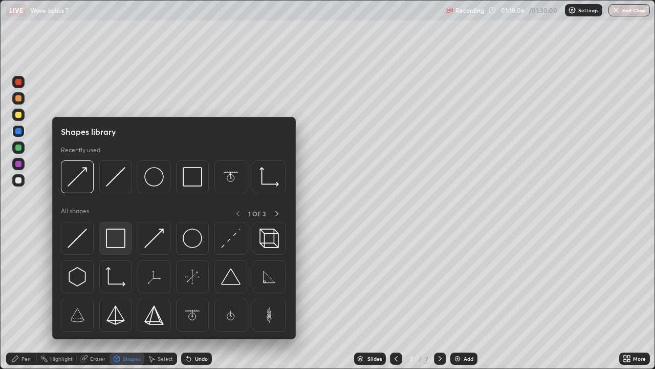
click at [115, 244] on img at bounding box center [115, 237] width 19 height 19
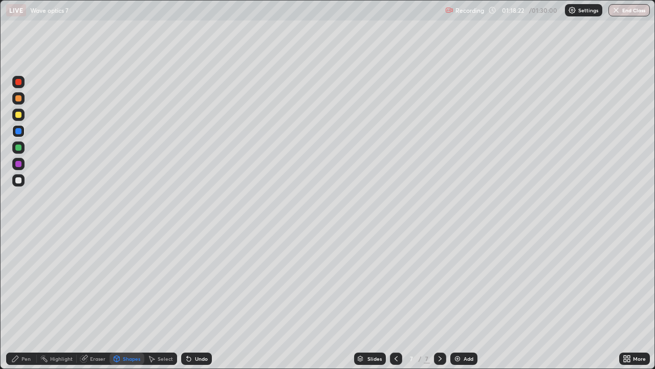
click at [26, 299] on div "Pen" at bounding box center [25, 358] width 9 height 5
click at [18, 233] on div at bounding box center [18, 233] width 2 height 2
click at [134, 299] on div "Shapes" at bounding box center [131, 358] width 17 height 5
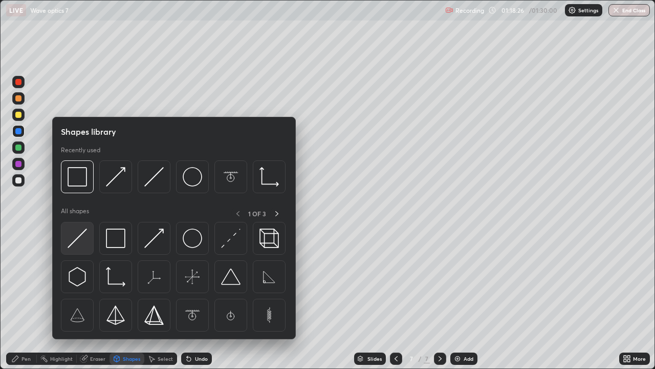
click at [76, 237] on img at bounding box center [77, 237] width 19 height 19
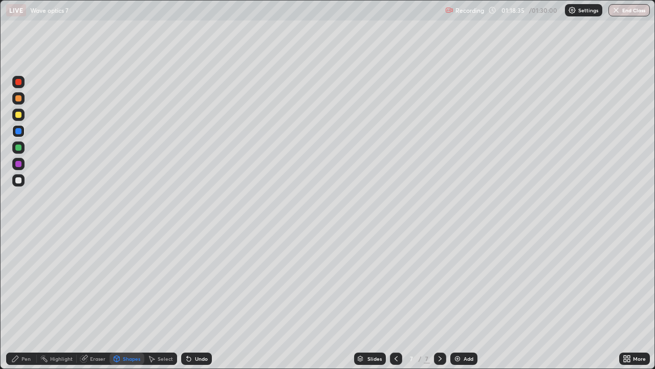
click at [32, 299] on div "Pen" at bounding box center [21, 358] width 31 height 12
click at [19, 179] on div at bounding box center [18, 180] width 6 height 6
click at [25, 299] on div "Pen" at bounding box center [25, 358] width 9 height 5
click at [18, 100] on div at bounding box center [18, 98] width 6 height 6
click at [130, 299] on div "Shapes" at bounding box center [131, 358] width 17 height 5
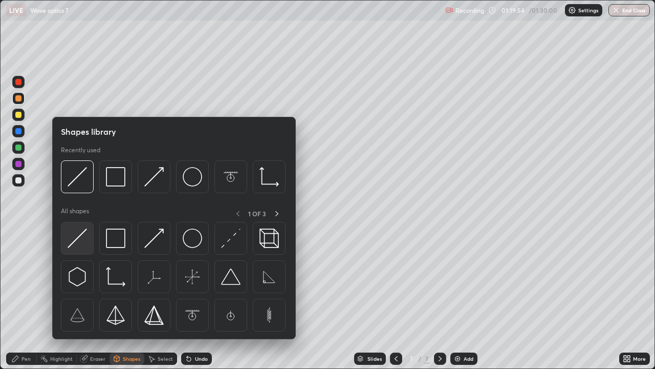
click at [80, 236] on img at bounding box center [77, 237] width 19 height 19
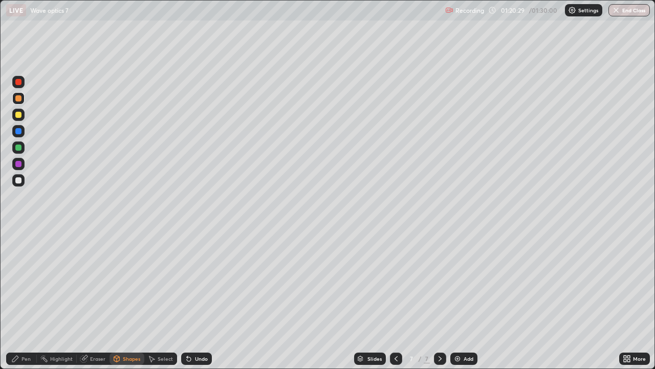
click at [97, 299] on div "Eraser" at bounding box center [97, 358] width 15 height 5
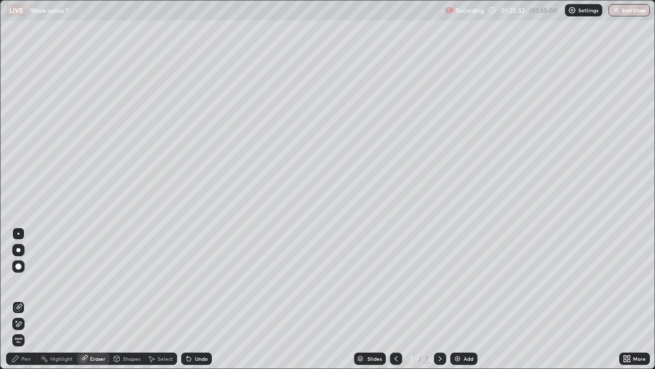
click at [58, 299] on div "Highlight" at bounding box center [61, 358] width 23 height 5
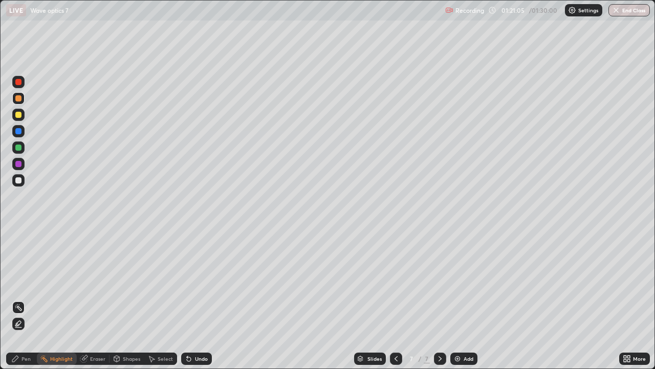
click at [29, 299] on div "Pen" at bounding box center [25, 358] width 9 height 5
click at [27, 299] on div "Pen" at bounding box center [25, 358] width 9 height 5
click at [19, 266] on div at bounding box center [18, 266] width 6 height 6
click at [18, 179] on div at bounding box center [18, 180] width 6 height 6
click at [18, 233] on div at bounding box center [18, 233] width 2 height 2
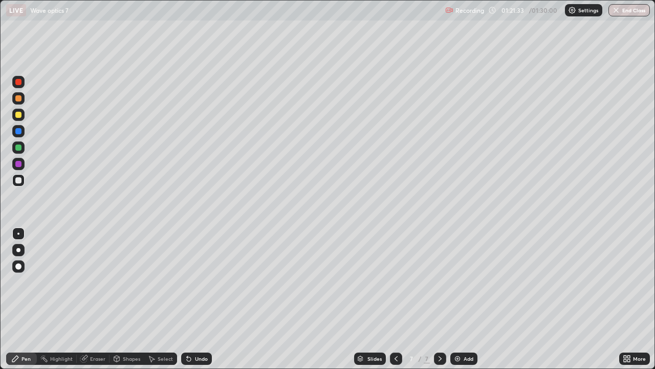
click at [14, 110] on div at bounding box center [18, 115] width 12 height 12
click at [18, 265] on div at bounding box center [18, 266] width 6 height 6
click at [27, 299] on div "Pen" at bounding box center [25, 358] width 9 height 5
click at [18, 131] on div at bounding box center [18, 131] width 6 height 6
click at [130, 299] on div "Shapes" at bounding box center [131, 358] width 17 height 5
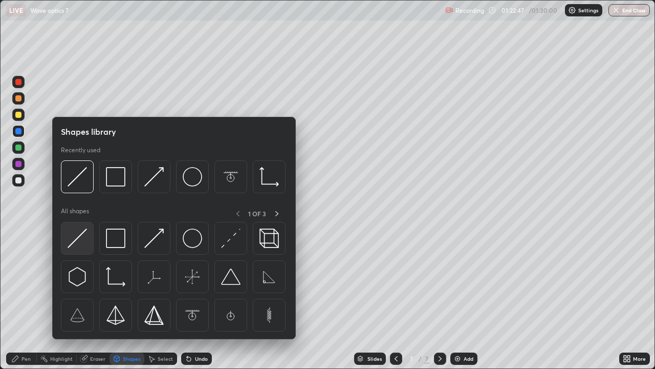
click at [77, 237] on img at bounding box center [77, 237] width 19 height 19
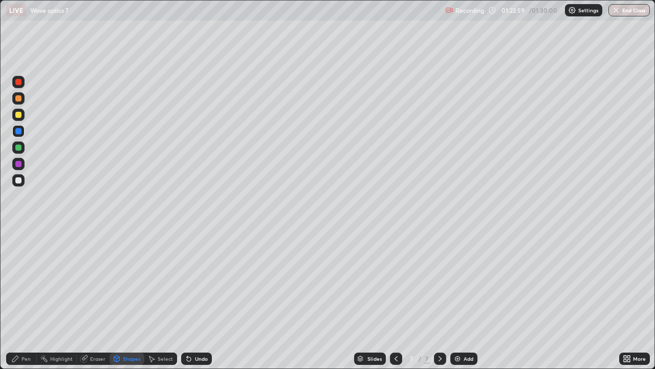
click at [26, 299] on div "Pen" at bounding box center [25, 358] width 9 height 5
click at [18, 233] on div at bounding box center [18, 233] width 2 height 2
click at [18, 179] on div at bounding box center [18, 180] width 6 height 6
click at [28, 299] on div "Pen" at bounding box center [25, 358] width 9 height 5
click at [133, 299] on div "Shapes" at bounding box center [127, 358] width 35 height 12
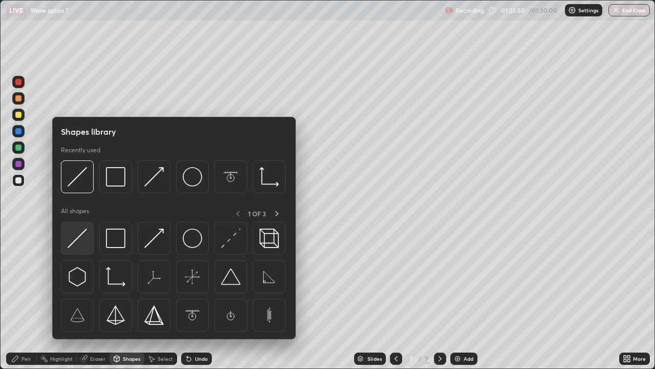
click at [74, 235] on img at bounding box center [77, 237] width 19 height 19
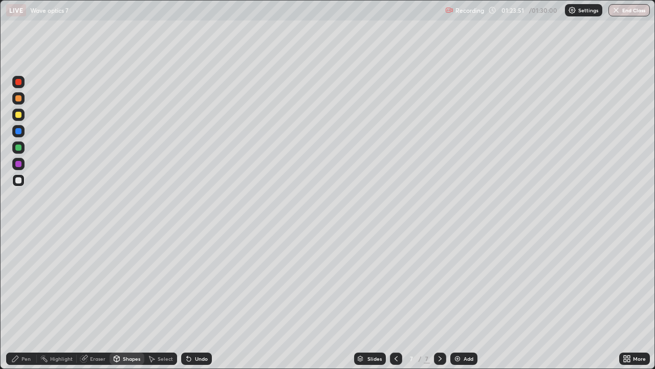
click at [19, 180] on div at bounding box center [18, 180] width 6 height 6
click at [18, 129] on div at bounding box center [18, 131] width 6 height 6
click at [134, 299] on div "Shapes" at bounding box center [131, 358] width 17 height 5
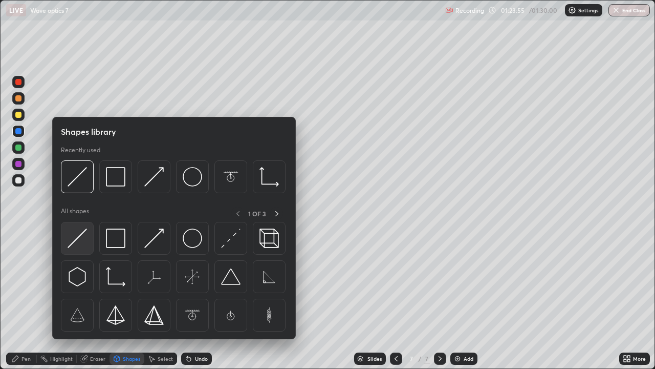
click at [77, 236] on img at bounding box center [77, 237] width 19 height 19
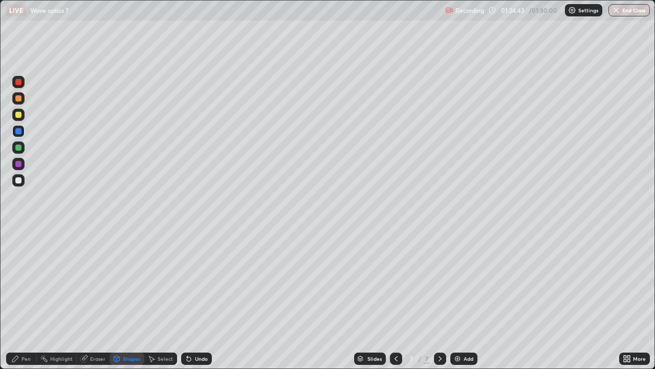
click at [24, 299] on div "Pen" at bounding box center [25, 358] width 9 height 5
click at [17, 180] on div at bounding box center [18, 180] width 6 height 6
click at [18, 165] on div at bounding box center [18, 164] width 6 height 6
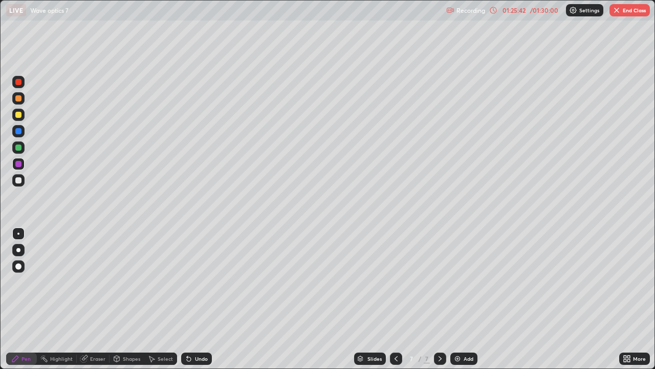
click at [457, 299] on img at bounding box center [458, 358] width 8 height 8
click at [18, 146] on div at bounding box center [18, 147] width 6 height 6
click at [16, 179] on div at bounding box center [18, 180] width 6 height 6
click at [126, 299] on div "Shapes" at bounding box center [131, 358] width 17 height 5
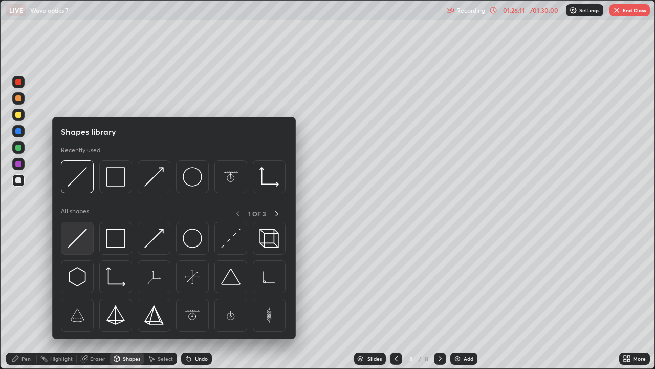
click at [77, 237] on img at bounding box center [77, 237] width 19 height 19
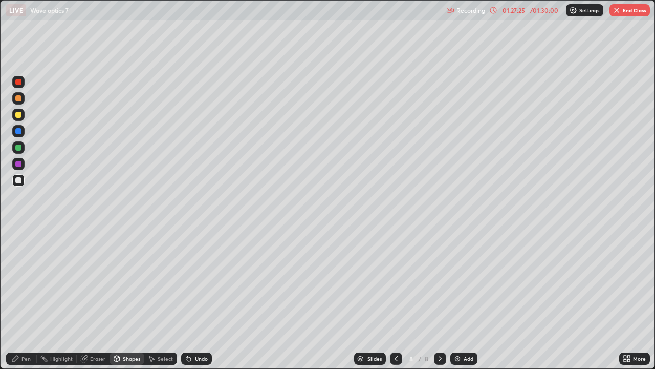
click at [98, 299] on div "Eraser" at bounding box center [93, 358] width 33 height 12
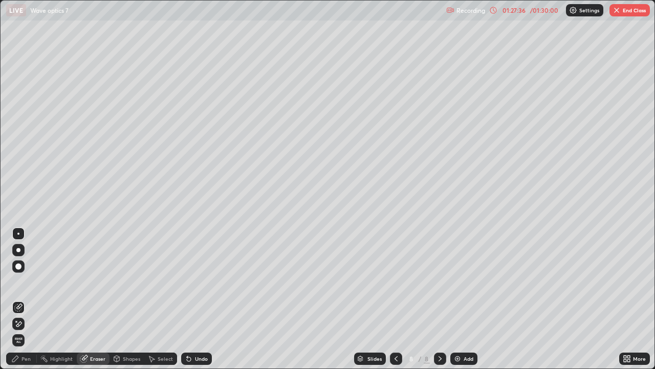
click at [27, 299] on div "Pen" at bounding box center [25, 358] width 9 height 5
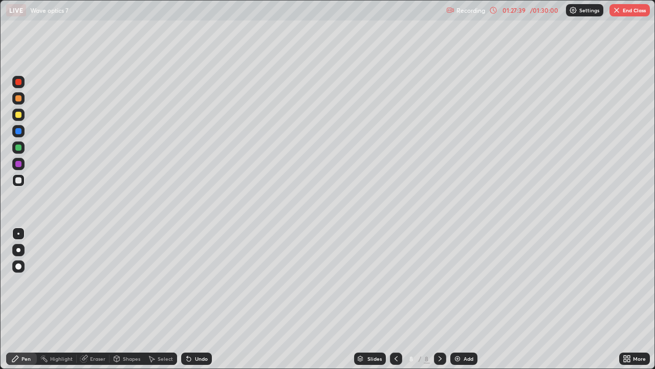
click at [18, 98] on div at bounding box center [18, 98] width 6 height 6
click at [96, 299] on div "Eraser" at bounding box center [97, 358] width 15 height 5
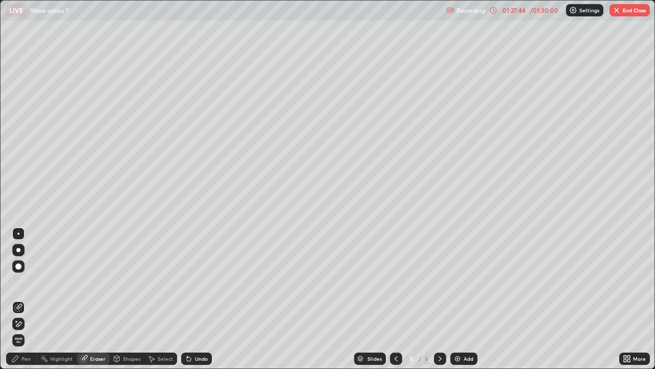
click at [131, 299] on div "Shapes" at bounding box center [131, 358] width 17 height 5
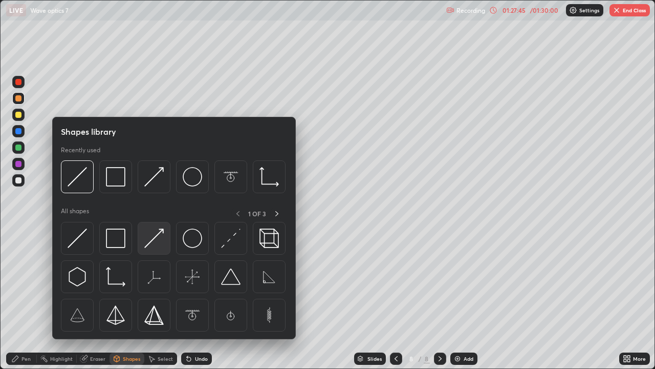
click at [146, 243] on img at bounding box center [153, 237] width 19 height 19
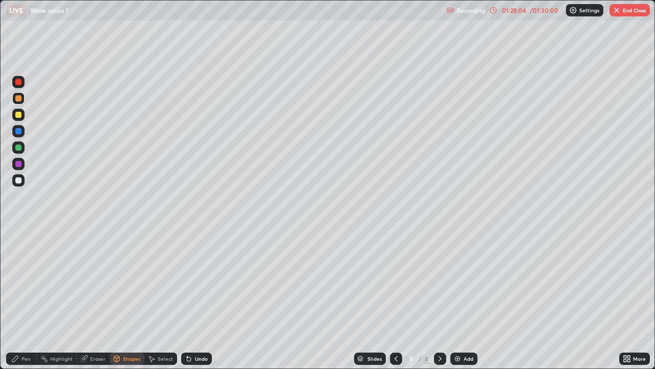
click at [17, 80] on div at bounding box center [18, 82] width 6 height 6
click at [25, 299] on div "Pen" at bounding box center [25, 358] width 9 height 5
click at [18, 100] on div at bounding box center [18, 98] width 6 height 6
click at [126, 299] on div "Shapes" at bounding box center [131, 358] width 17 height 5
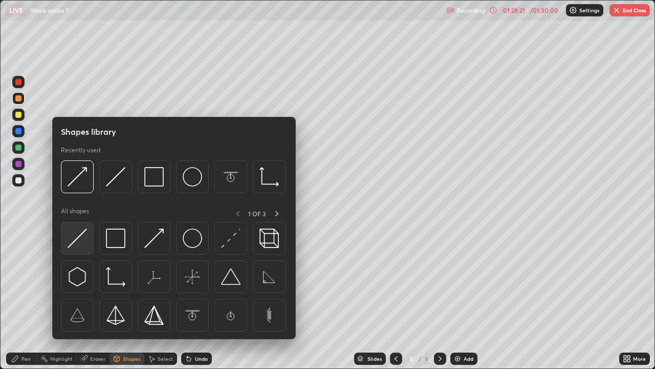
click at [79, 234] on img at bounding box center [77, 237] width 19 height 19
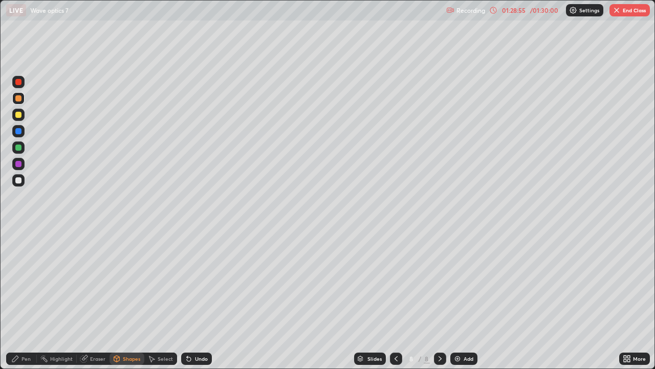
click at [25, 299] on div "Pen" at bounding box center [25, 358] width 9 height 5
click at [16, 266] on div at bounding box center [18, 266] width 6 height 6
click at [17, 149] on div at bounding box center [18, 147] width 6 height 6
click at [28, 299] on div "Pen" at bounding box center [25, 358] width 9 height 5
click at [18, 99] on div at bounding box center [18, 98] width 6 height 6
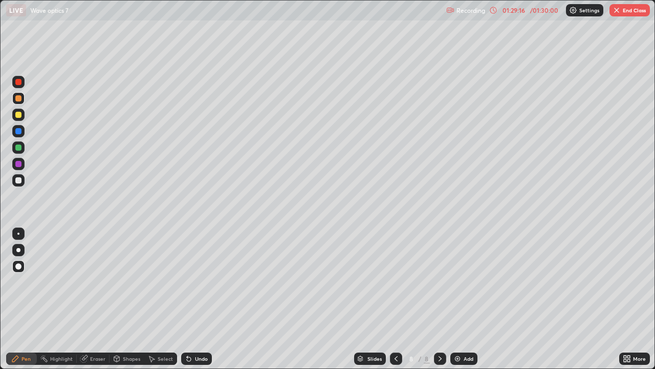
click at [25, 299] on div "Pen" at bounding box center [21, 358] width 31 height 12
click at [18, 233] on div at bounding box center [18, 233] width 2 height 2
click at [20, 179] on div at bounding box center [18, 180] width 6 height 6
click at [18, 99] on div at bounding box center [18, 98] width 6 height 6
click at [17, 163] on div at bounding box center [18, 164] width 6 height 6
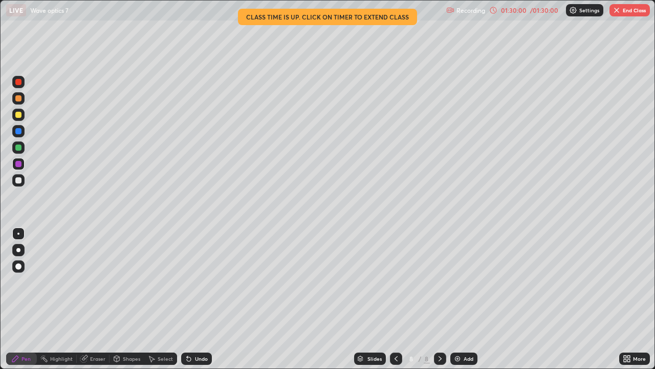
click at [28, 299] on div "Pen" at bounding box center [25, 358] width 9 height 5
click at [18, 266] on div at bounding box center [18, 266] width 6 height 6
click at [124, 299] on div "Shapes" at bounding box center [131, 358] width 17 height 5
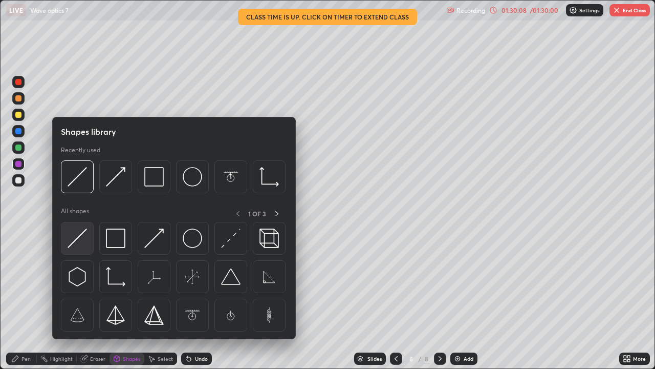
click at [80, 236] on img at bounding box center [77, 237] width 19 height 19
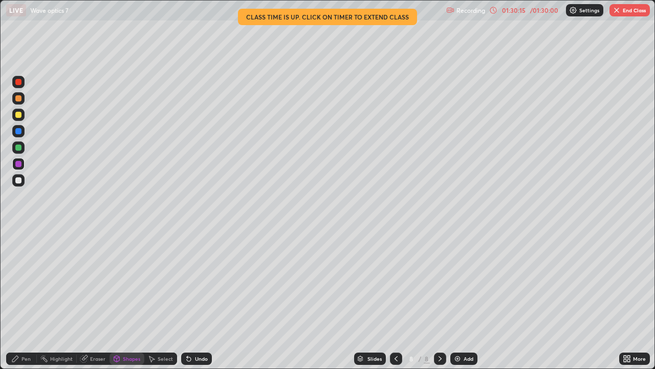
click at [26, 299] on div "Pen" at bounding box center [25, 358] width 9 height 5
click at [24, 299] on div "Pen" at bounding box center [25, 358] width 9 height 5
click at [19, 148] on div at bounding box center [18, 147] width 6 height 6
click at [18, 233] on div at bounding box center [18, 233] width 2 height 2
click at [395, 299] on icon at bounding box center [396, 358] width 8 height 8
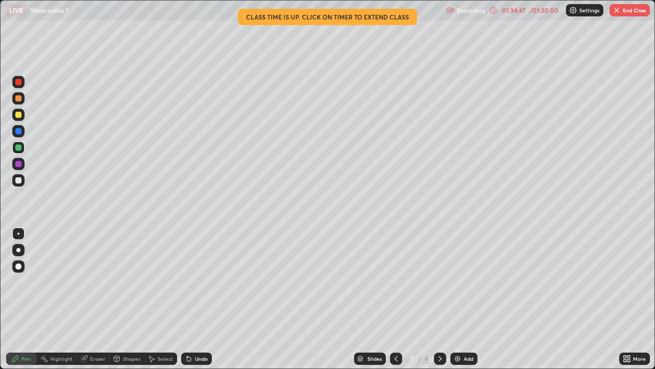
click at [626, 10] on button "End Class" at bounding box center [630, 10] width 40 height 12
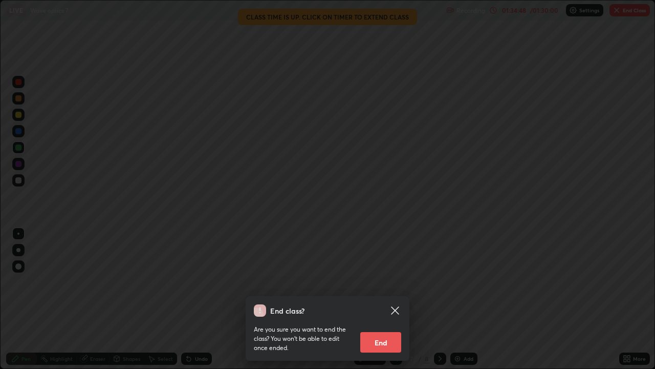
click at [376, 299] on button "End" at bounding box center [380, 342] width 41 height 20
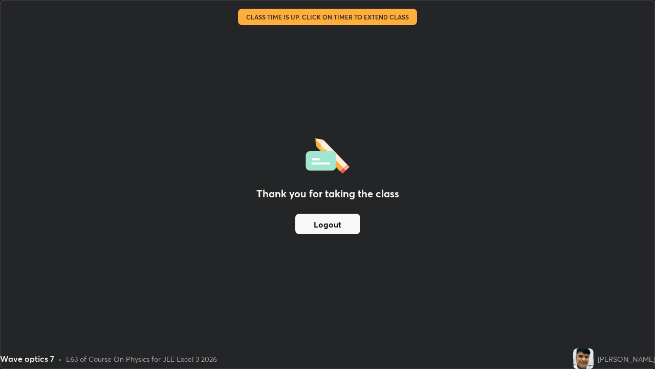
click at [341, 227] on button "Logout" at bounding box center [327, 223] width 65 height 20
